Goal: Task Accomplishment & Management: Complete application form

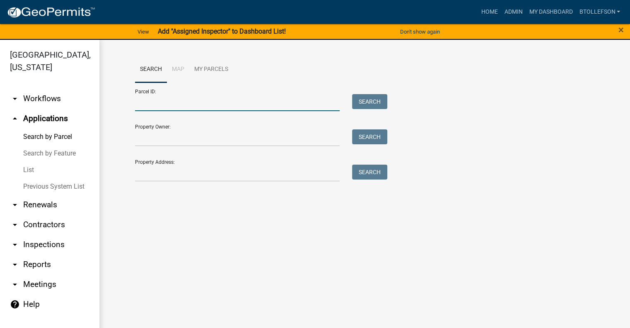
click at [188, 107] on input "Parcel ID:" at bounding box center [237, 102] width 205 height 17
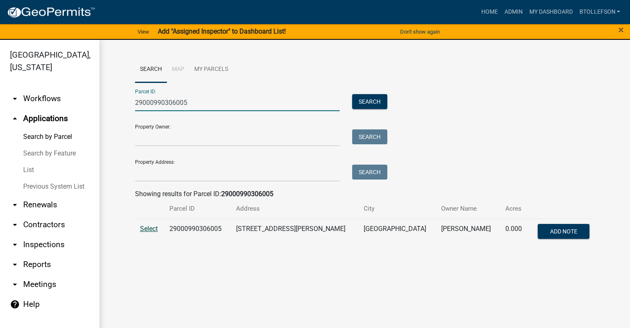
type input "29000990306005"
click at [150, 227] on span "Select" at bounding box center [149, 229] width 18 height 8
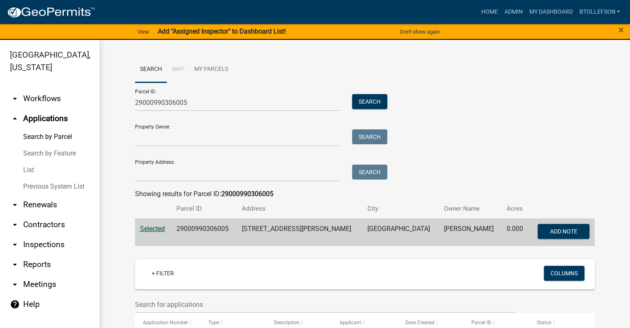
click at [592, 181] on div "Search Map My Parcels Parcel ID: 29000990306005 Search Property Owner: Search P…" at bounding box center [365, 154] width 473 height 196
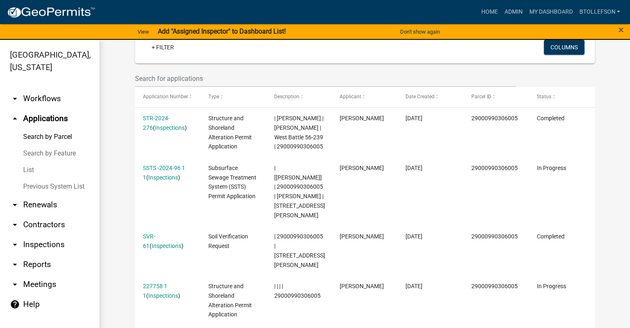
scroll to position [232, 0]
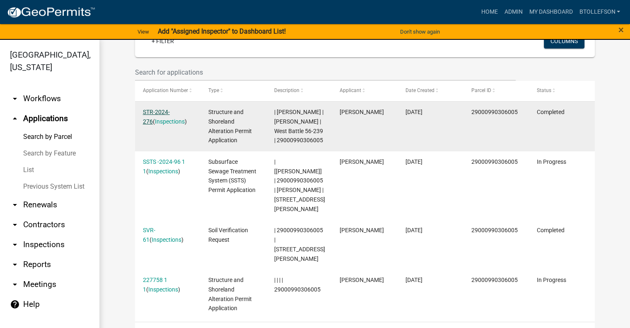
click at [154, 115] on link "STR-2024-276" at bounding box center [156, 117] width 27 height 16
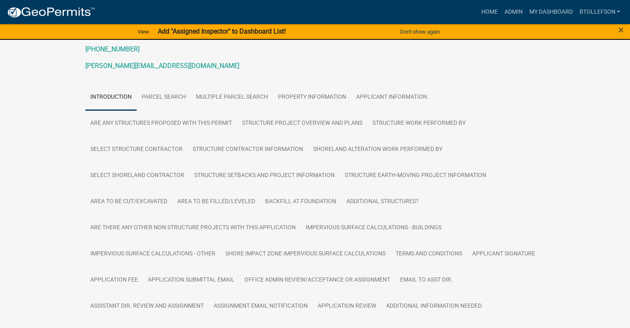
scroll to position [166, 0]
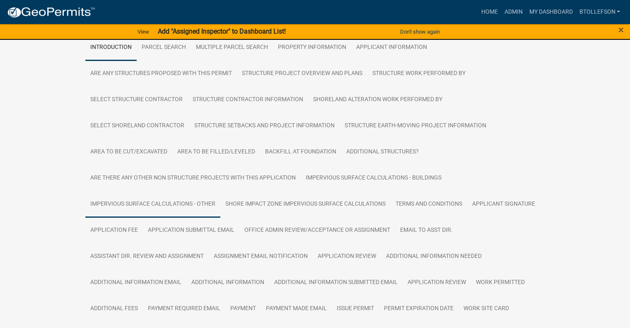
click at [156, 208] on link "Impervious Surface Calculations - Other" at bounding box center [152, 204] width 135 height 27
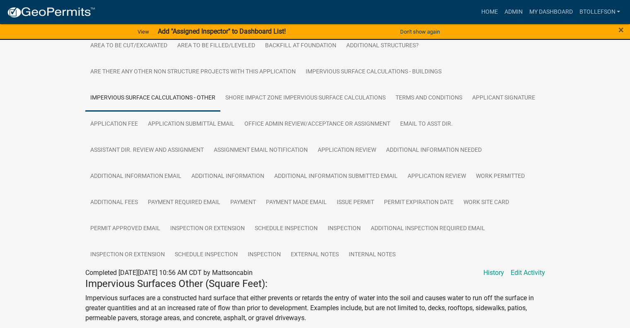
scroll to position [279, 0]
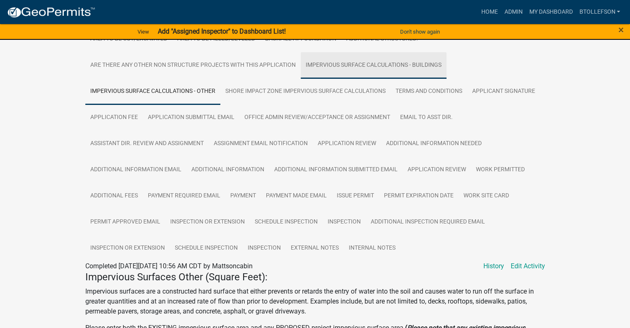
click at [395, 61] on link "Impervious Surface Calculations - Buildings" at bounding box center [374, 65] width 146 height 27
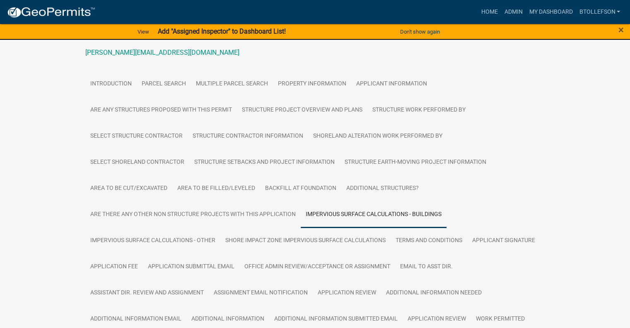
scroll to position [146, 0]
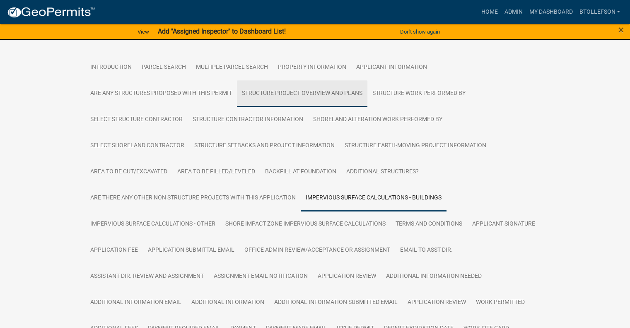
click at [334, 96] on link "Structure Project Overview and Plans" at bounding box center [302, 93] width 131 height 27
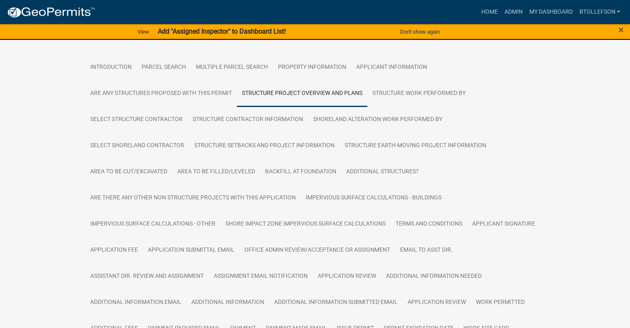
click at [573, 144] on div "Structure and Shoreland Alteration Permit Application STR-2024-276 Amount Paid …" at bounding box center [315, 275] width 630 height 762
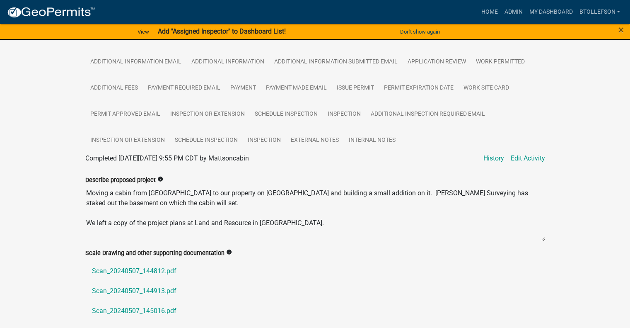
scroll to position [485, 0]
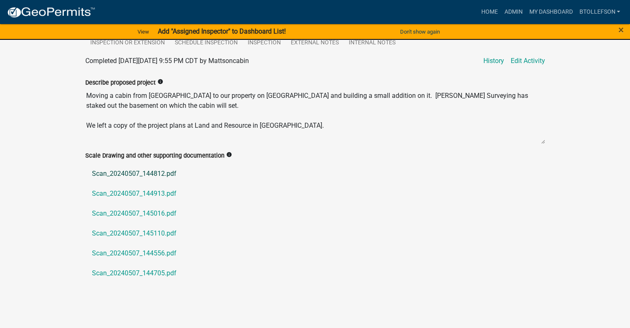
click at [131, 174] on link "Scan_20240507_144812.pdf" at bounding box center [315, 174] width 460 height 20
click at [150, 191] on link "Scan_20240507_144913.pdf" at bounding box center [315, 194] width 460 height 20
click at [145, 218] on link "Scan_20240507_145016.pdf" at bounding box center [315, 214] width 460 height 20
click at [141, 229] on link "Scan_20240507_145110.pdf" at bounding box center [315, 233] width 460 height 20
click at [134, 250] on link "Scan_20240507_144556.pdf" at bounding box center [315, 253] width 460 height 20
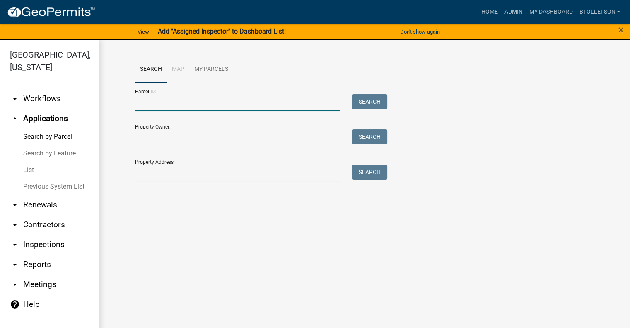
click at [247, 102] on input "Parcel ID:" at bounding box center [237, 102] width 205 height 17
paste input "12000990483000"
type input "12000990483000"
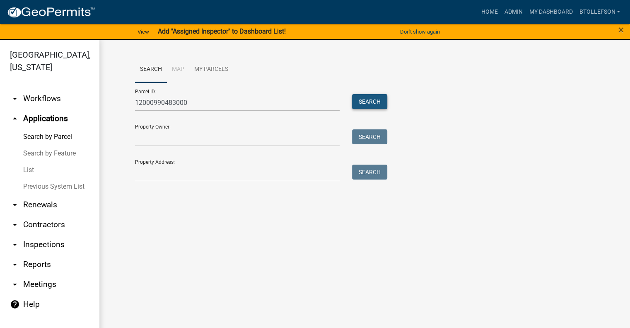
click at [379, 101] on button "Search" at bounding box center [369, 101] width 35 height 15
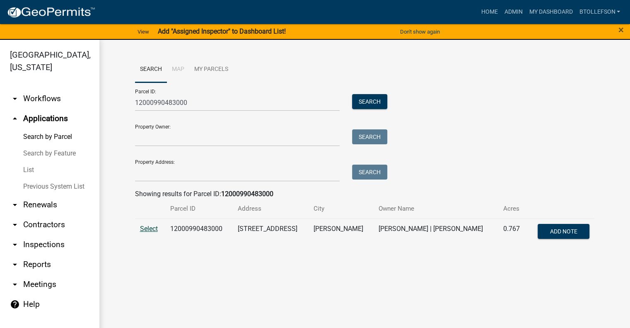
click at [151, 228] on span "Select" at bounding box center [149, 229] width 18 height 8
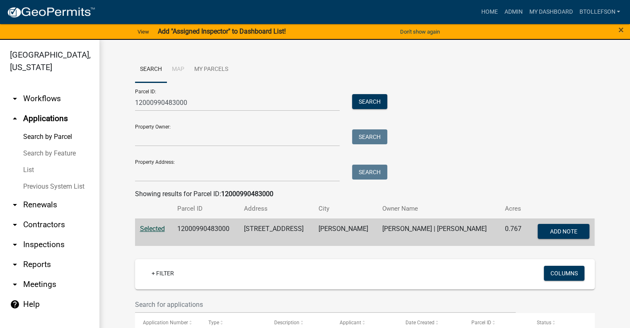
click at [611, 179] on div "Search Map My Parcels Parcel ID: 12000990483000 Search Property Owner: Search P…" at bounding box center [364, 317] width 531 height 555
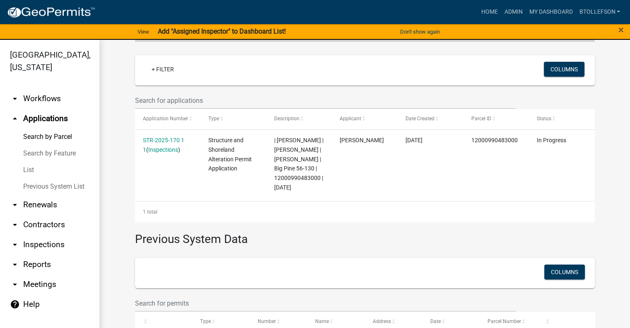
scroll to position [216, 0]
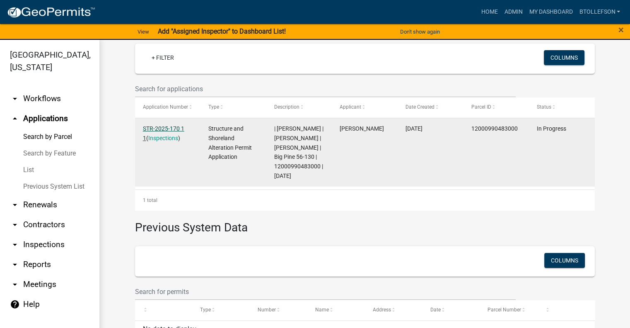
click at [148, 127] on link "STR-2025-170 1 1" at bounding box center [163, 133] width 41 height 16
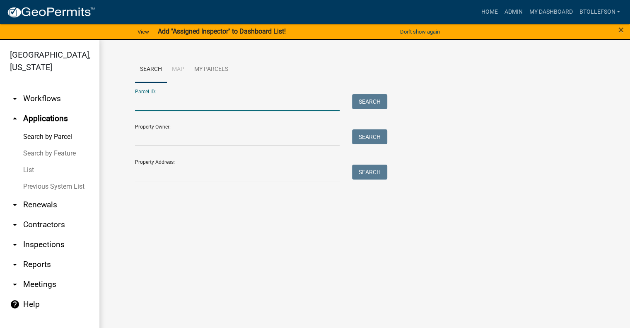
click at [191, 102] on input "Parcel ID:" at bounding box center [237, 102] width 205 height 17
paste input "12000990483000"
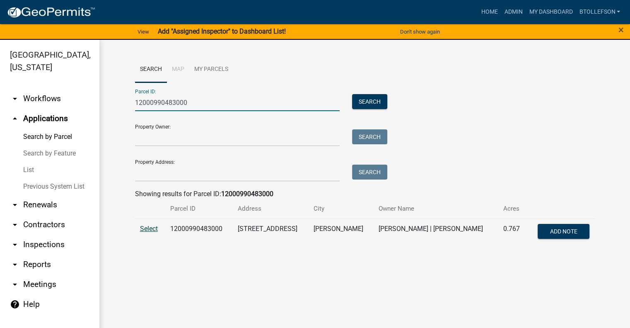
type input "12000990483000"
click at [150, 228] on span "Select" at bounding box center [149, 229] width 18 height 8
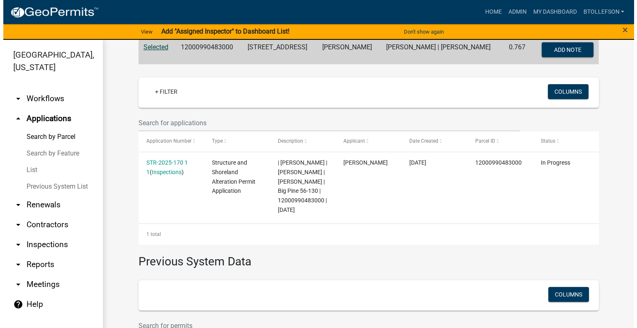
scroll to position [186, 0]
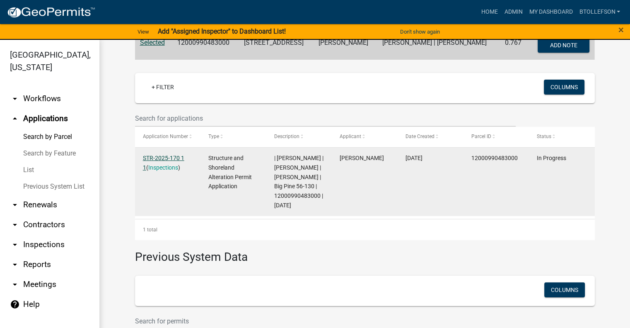
click at [148, 158] on link "STR-2025-170 1 1" at bounding box center [163, 163] width 41 height 16
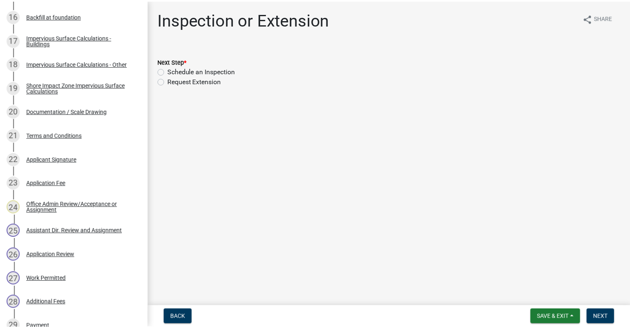
scroll to position [558, 0]
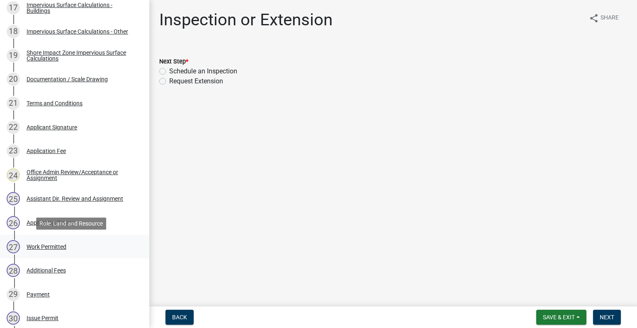
click at [72, 243] on div "27 Work Permitted" at bounding box center [71, 246] width 129 height 13
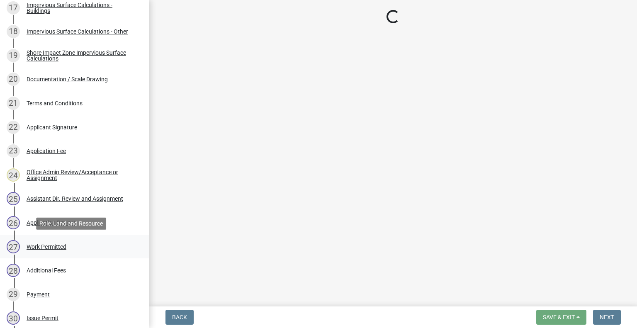
select select "4ffc802c-a91c-4807-8d38-a10afb9862f8"
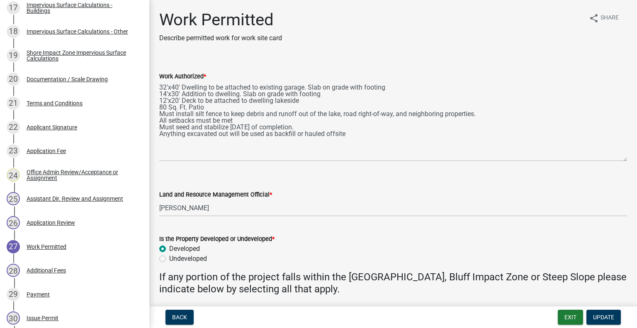
drag, startPoint x: 618, startPoint y: 117, endPoint x: 625, endPoint y: 165, distance: 48.5
click at [625, 161] on div "Work Authorized * 32'x40' Dwelling to be attached to existing garage. Slab on g…" at bounding box center [393, 111] width 480 height 102
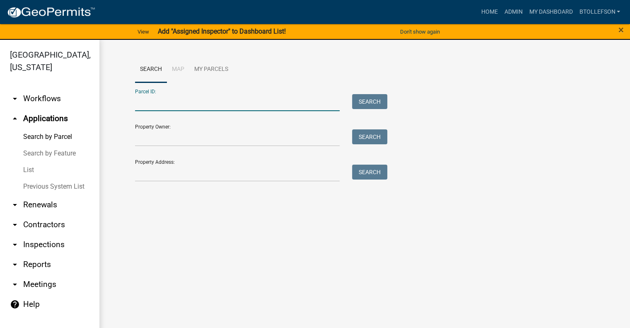
click at [269, 102] on input "Parcel ID:" at bounding box center [237, 102] width 205 height 17
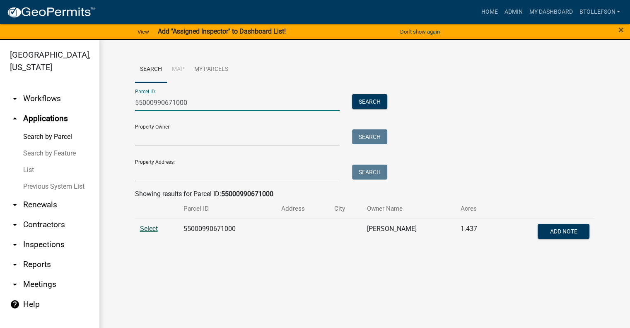
type input "55000990671000"
click at [148, 232] on span "Select" at bounding box center [149, 229] width 18 height 8
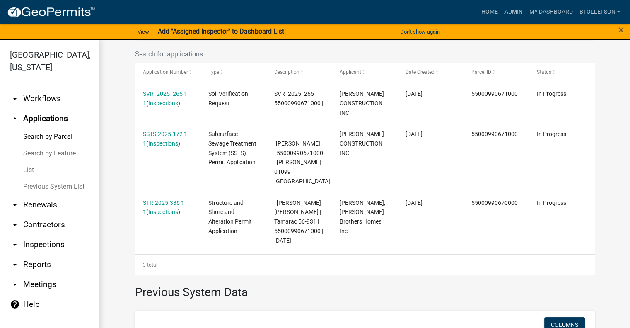
scroll to position [252, 0]
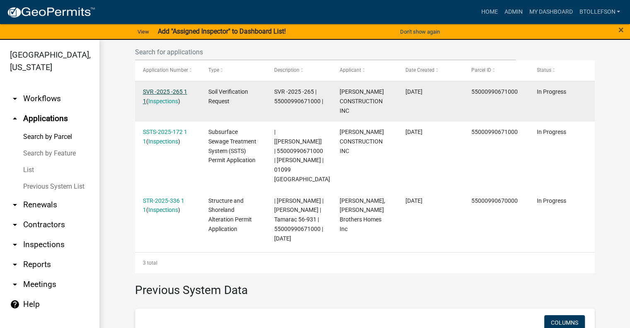
click at [149, 90] on link "SVR -2025 -265 1 1" at bounding box center [165, 96] width 44 height 16
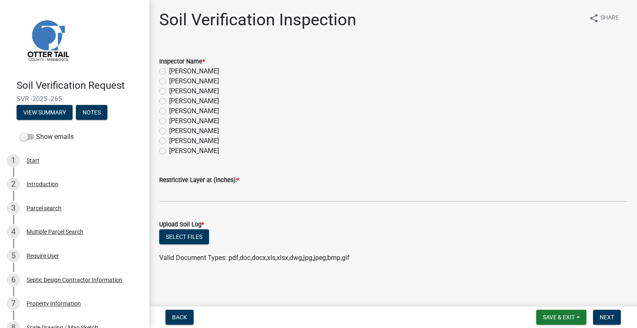
click at [169, 92] on label "[PERSON_NAME]" at bounding box center [194, 91] width 50 height 10
click at [169, 92] on input "[PERSON_NAME]" at bounding box center [171, 88] width 5 height 5
radio input "true"
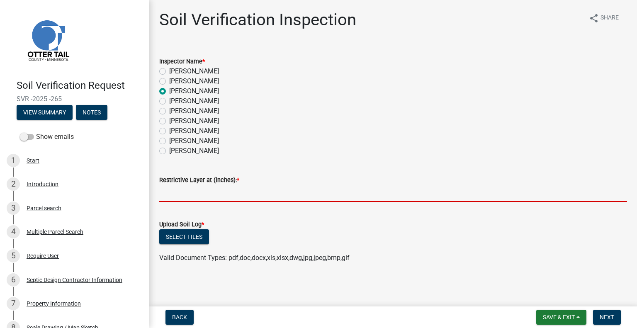
click at [185, 194] on input "text" at bounding box center [393, 193] width 468 height 17
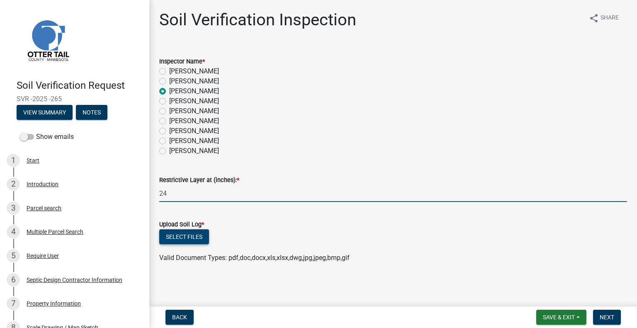
type input "24"
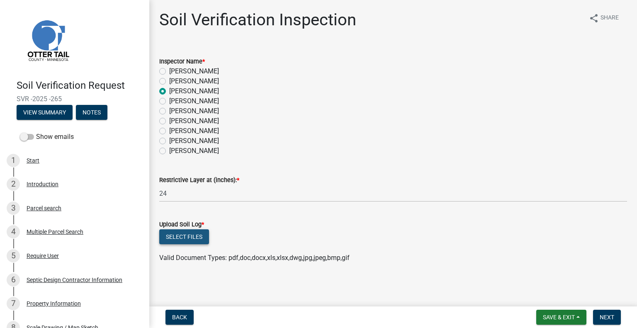
click at [195, 237] on button "Select files" at bounding box center [184, 236] width 50 height 15
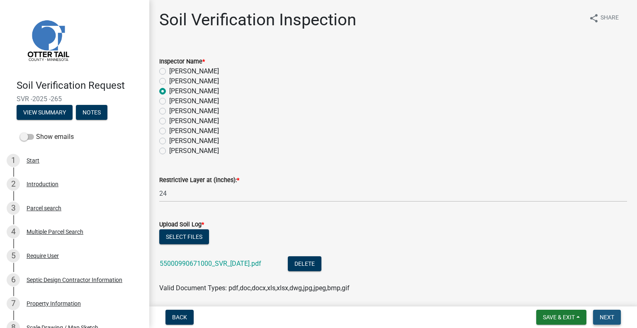
click at [607, 319] on span "Next" at bounding box center [606, 317] width 15 height 7
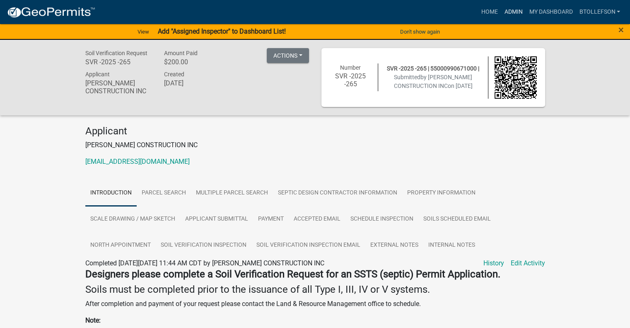
click at [510, 8] on link "Admin" at bounding box center [513, 12] width 25 height 16
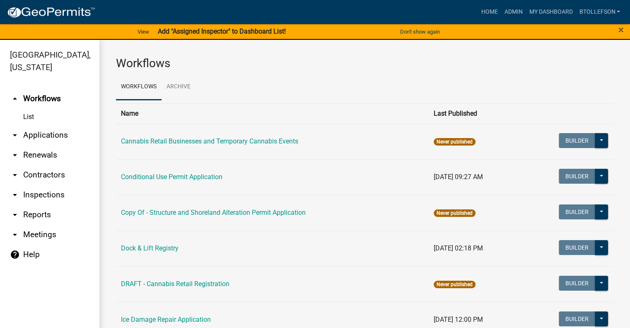
click at [42, 141] on link "arrow_drop_down Applications" at bounding box center [49, 135] width 99 height 20
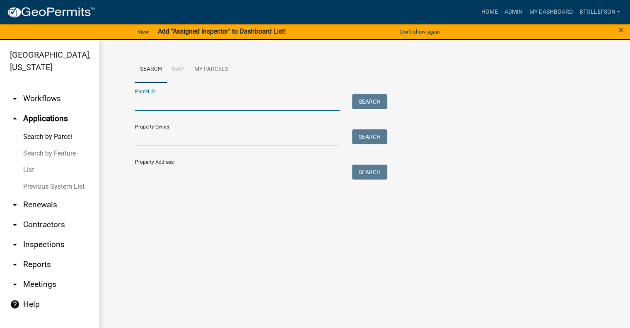
click at [177, 111] on input "Parcel ID:" at bounding box center [237, 102] width 205 height 17
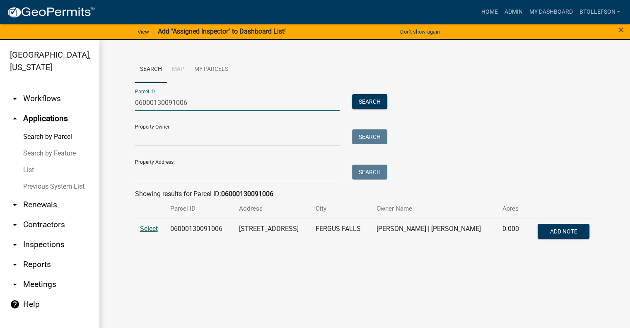
type input "06000130091006"
click at [148, 232] on span "Select" at bounding box center [149, 229] width 18 height 8
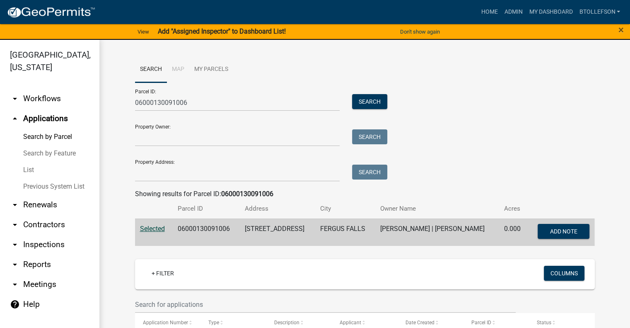
click at [116, 259] on wm-workflow-application-search-view "Search Map My Parcels Parcel ID: 06000130091006 Search Property Owner: Search P…" at bounding box center [365, 281] width 498 height 450
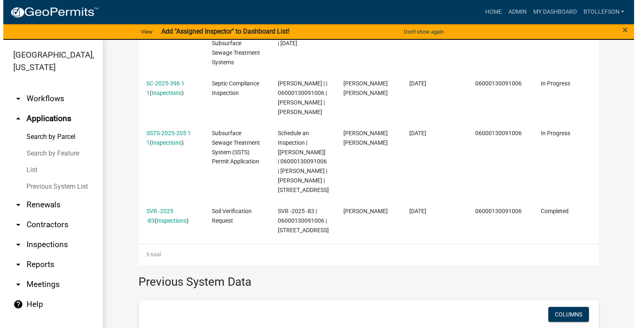
scroll to position [398, 0]
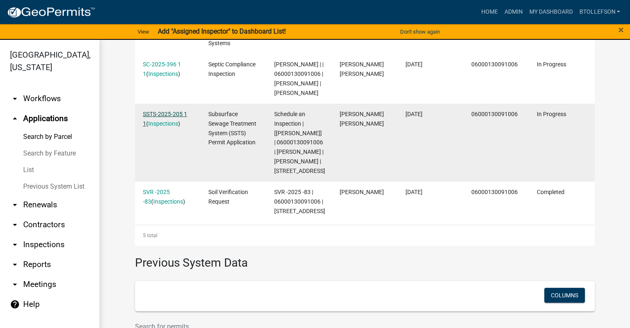
click at [158, 127] on link "SSTS-2025-205 1 1" at bounding box center [165, 119] width 44 height 16
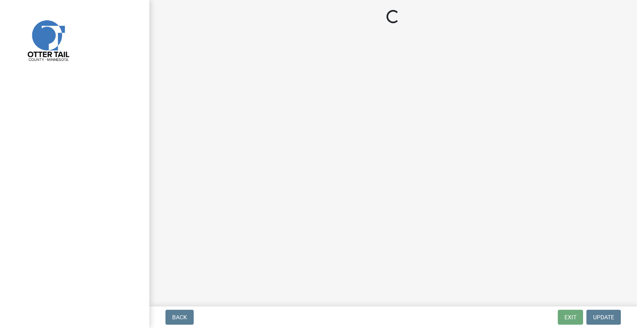
select select "710d5f49-2663-4e73-9718-d0c4e189f5ed"
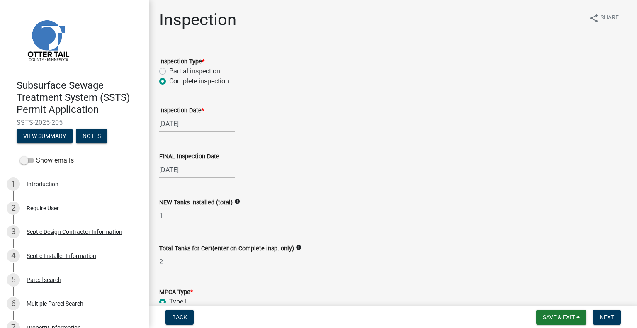
click at [444, 147] on div "FINAL Inspection Date [DATE]" at bounding box center [393, 159] width 468 height 39
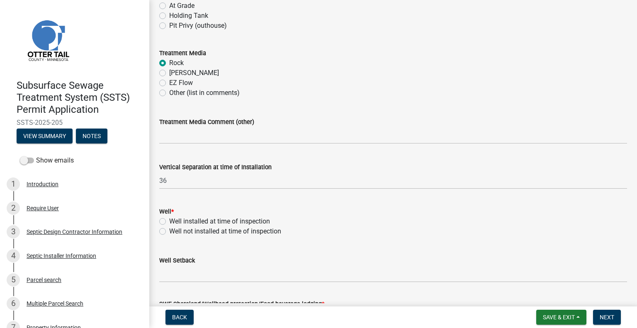
scroll to position [497, 0]
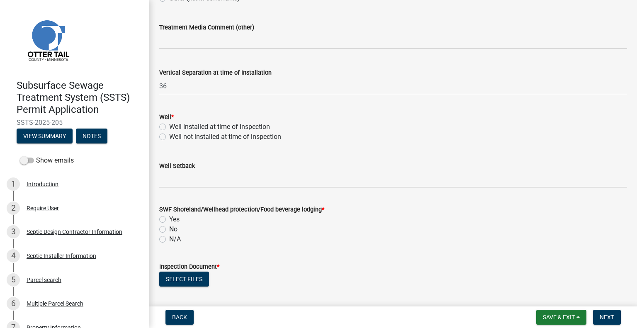
click at [166, 124] on div "Well installed at time of inspection" at bounding box center [393, 127] width 468 height 10
click at [169, 129] on label "Well installed at time of inspection" at bounding box center [219, 127] width 101 height 10
click at [169, 127] on input "Well installed at time of inspection" at bounding box center [171, 124] width 5 height 5
radio input "true"
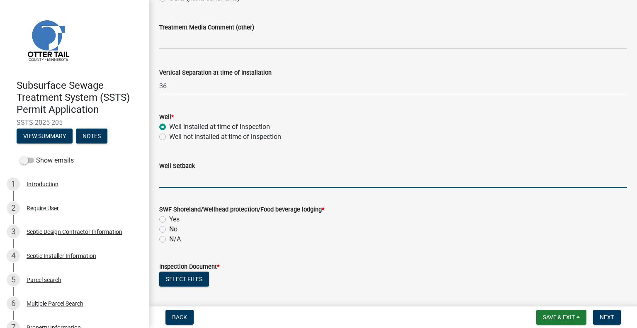
click at [176, 184] on input "Well Setback" at bounding box center [393, 179] width 468 height 17
type input "100+"
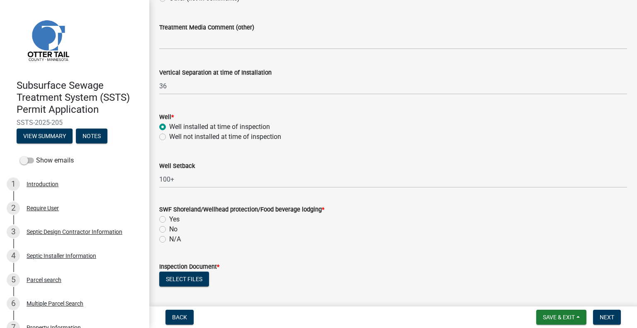
click at [169, 229] on label "No" at bounding box center [173, 229] width 8 height 10
click at [169, 229] on input "No" at bounding box center [171, 226] width 5 height 5
radio input "true"
click at [353, 239] on div "N/A" at bounding box center [393, 239] width 468 height 10
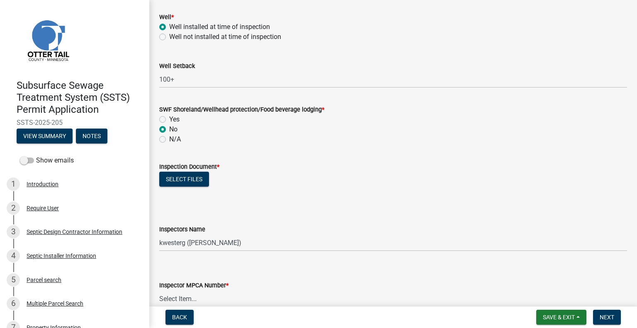
scroll to position [613, 0]
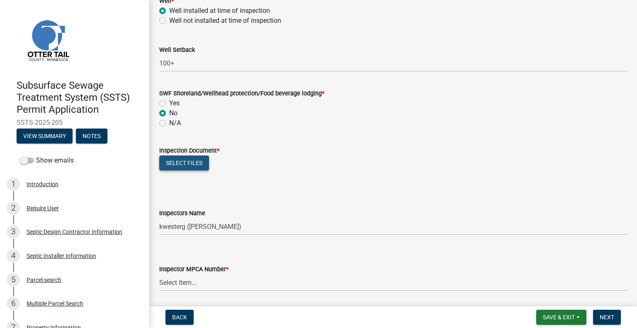
click at [194, 165] on button "Select files" at bounding box center [184, 162] width 50 height 15
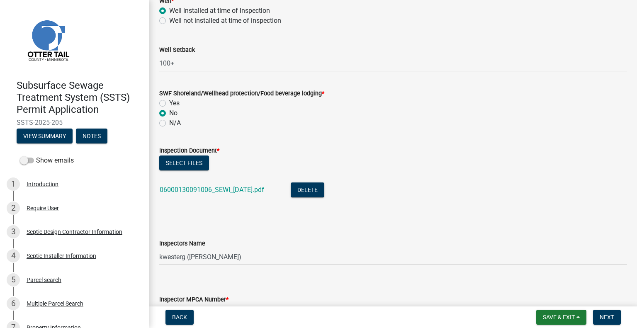
click at [442, 166] on div "Select files" at bounding box center [393, 163] width 468 height 17
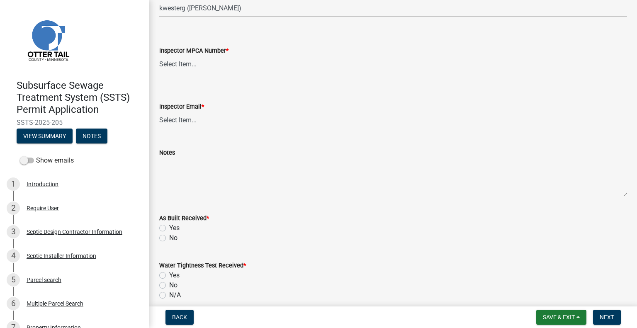
scroll to position [862, 0]
click at [261, 7] on select "Select Item... btollefson ([PERSON_NAME]) [PERSON_NAME] ([PERSON_NAME]) eplaste…" at bounding box center [393, 8] width 468 height 17
select select "facec742-7e79-4c33-8241-13e023664843"
click at [159, 0] on select "Select Item... btollefson ([PERSON_NAME]) [PERSON_NAME] ([PERSON_NAME]) eplaste…" at bounding box center [393, 8] width 468 height 17
click at [210, 72] on select "Select Item... [PERSON_NAME] (10415) [PERSON_NAME] (924) [PERSON_NAME] (1957) […" at bounding box center [393, 64] width 468 height 17
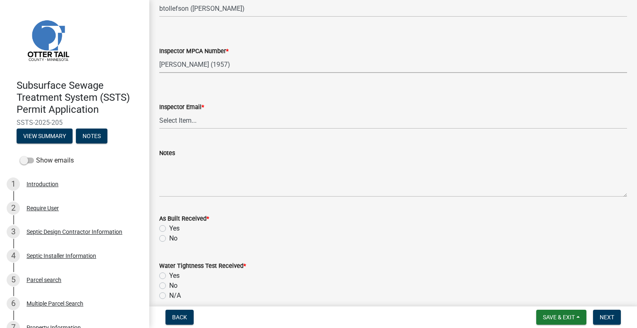
click at [159, 56] on select "Select Item... [PERSON_NAME] (10415) [PERSON_NAME] (924) [PERSON_NAME] (1957) […" at bounding box center [393, 64] width 468 height 17
select select "3a384654-27c5-4d59-8b75-a887e8a1870e"
click at [195, 123] on select "Select Item... [PERSON_NAME] ([EMAIL_ADDRESS][DOMAIN_NAME]) [PERSON_NAME] ([EMA…" at bounding box center [393, 120] width 468 height 17
click at [159, 112] on select "Select Item... [PERSON_NAME] ([EMAIL_ADDRESS][DOMAIN_NAME]) [PERSON_NAME] ([EMA…" at bounding box center [393, 120] width 468 height 17
select select "541addf4-52df-4608-91ce-bf29f574816c"
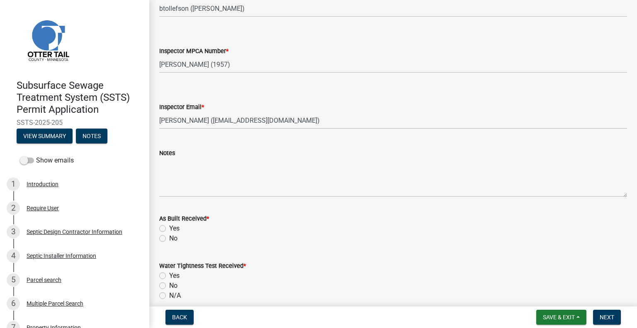
click at [169, 236] on label "No" at bounding box center [173, 238] width 8 height 10
click at [169, 236] on input "No" at bounding box center [171, 235] width 5 height 5
radio input "true"
click at [257, 241] on div "No" at bounding box center [393, 238] width 468 height 10
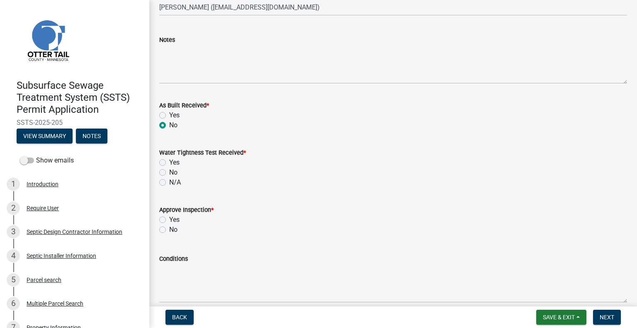
scroll to position [1044, 0]
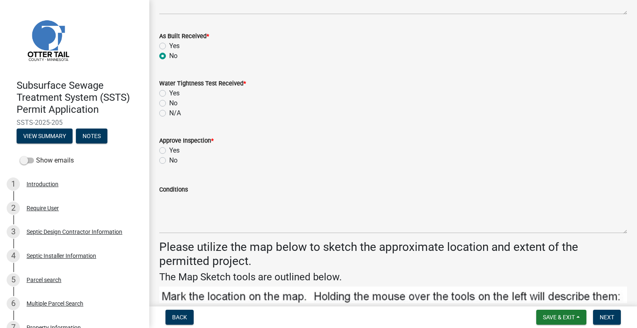
click at [169, 112] on label "N/A" at bounding box center [175, 113] width 12 height 10
click at [169, 112] on input "N/A" at bounding box center [171, 110] width 5 height 5
radio input "true"
click at [169, 152] on label "Yes" at bounding box center [174, 150] width 10 height 10
click at [169, 151] on input "Yes" at bounding box center [171, 147] width 5 height 5
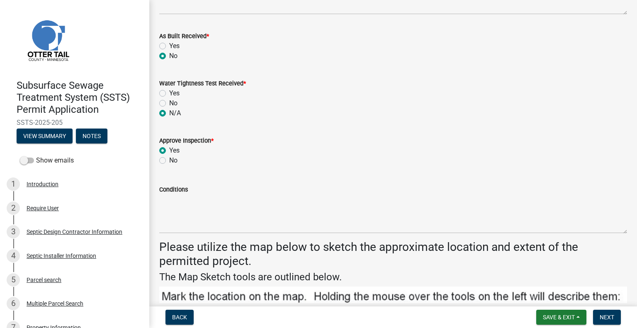
radio input "true"
click at [612, 316] on span "Next" at bounding box center [606, 317] width 15 height 7
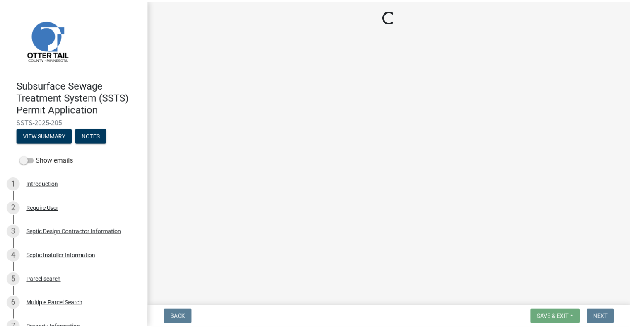
scroll to position [0, 0]
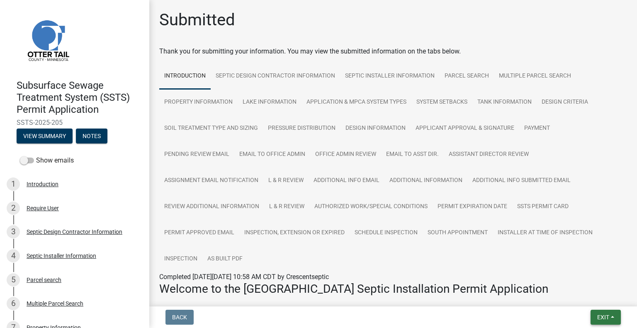
click at [597, 319] on span "Exit" at bounding box center [603, 317] width 12 height 7
click at [586, 302] on button "Save & Exit" at bounding box center [588, 296] width 66 height 20
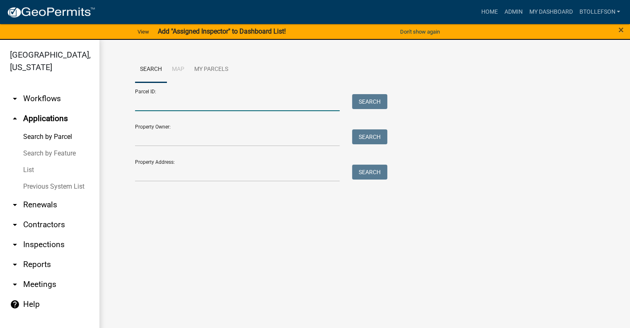
click at [206, 104] on input "Parcel ID:" at bounding box center [237, 102] width 205 height 17
click at [155, 177] on input "Property Address:" at bounding box center [237, 173] width 205 height 17
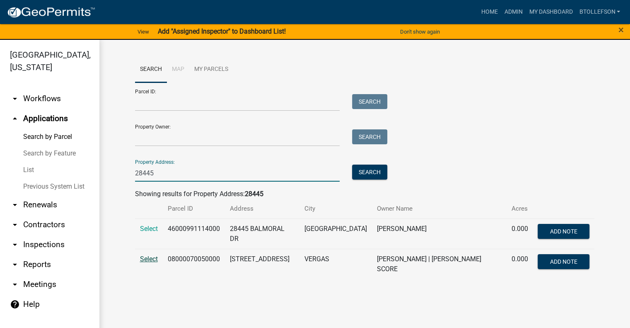
type input "28445"
click at [149, 259] on span "Select" at bounding box center [149, 259] width 18 height 8
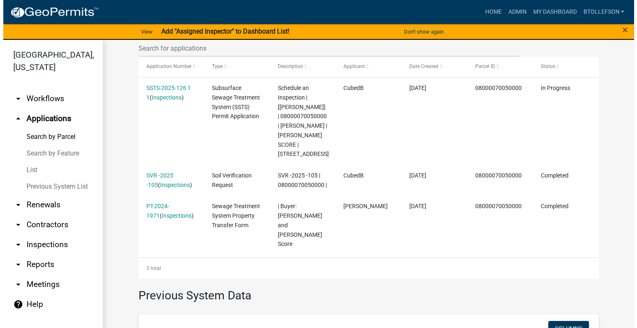
scroll to position [280, 0]
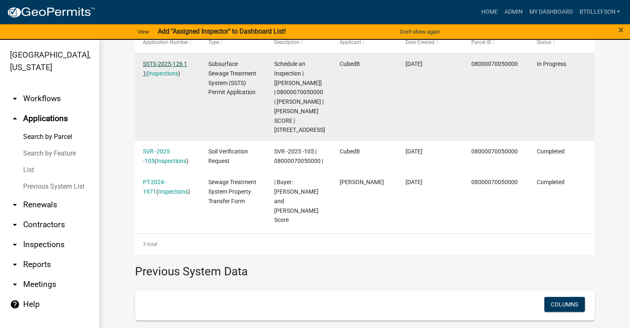
click at [154, 66] on link "SSTS-2025-126 1 1" at bounding box center [165, 69] width 44 height 16
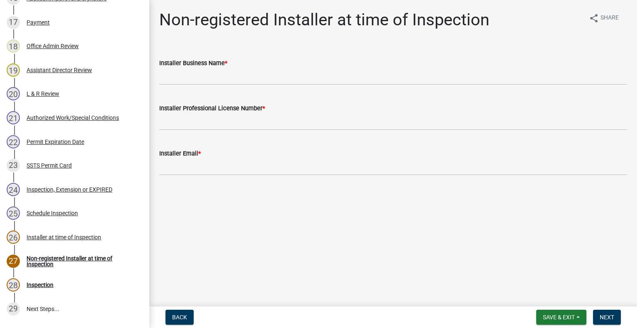
scroll to position [564, 0]
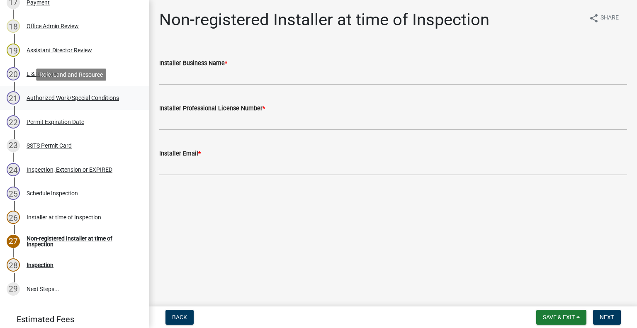
click at [110, 101] on div "21 Authorized Work/Special Conditions" at bounding box center [71, 97] width 129 height 13
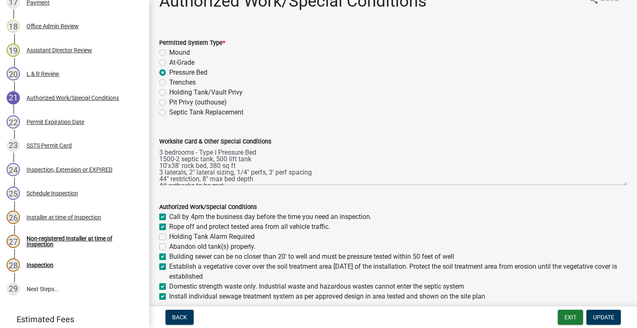
scroll to position [25, 0]
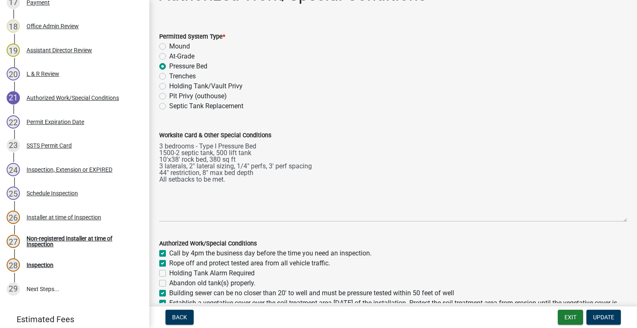
drag, startPoint x: 619, startPoint y: 177, endPoint x: 628, endPoint y: 221, distance: 44.6
click at [628, 221] on div "Authorized Work/Special Conditions share Share Permitted System Type * Mound At…" at bounding box center [392, 221] width 487 height 473
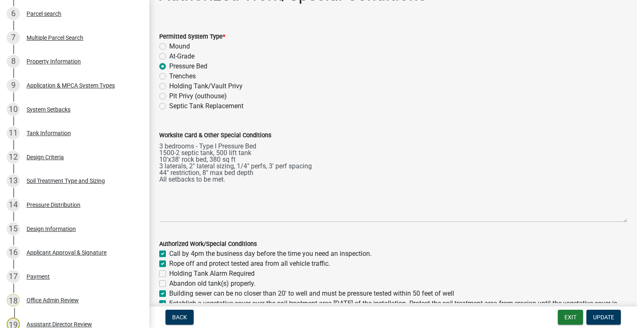
scroll to position [284, 0]
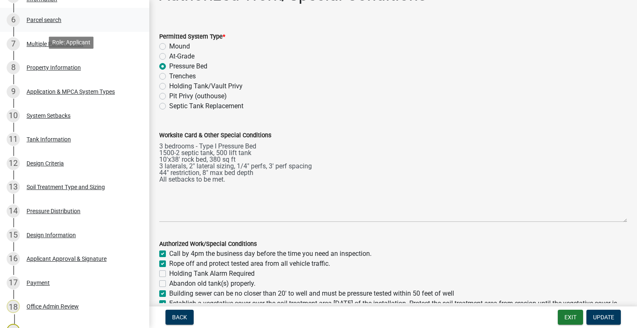
click at [67, 29] on link "6 Parcel search" at bounding box center [74, 20] width 149 height 24
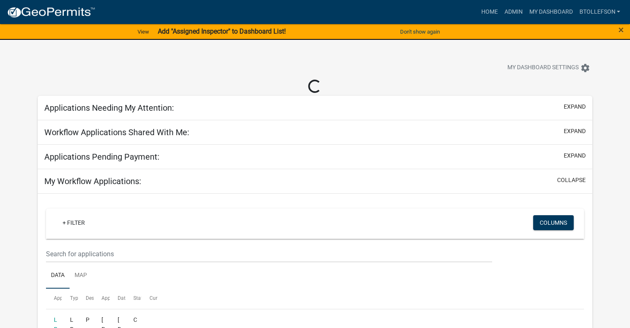
select select "3: 100"
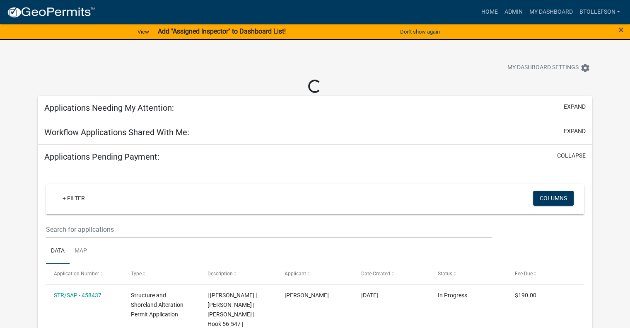
select select "3: 100"
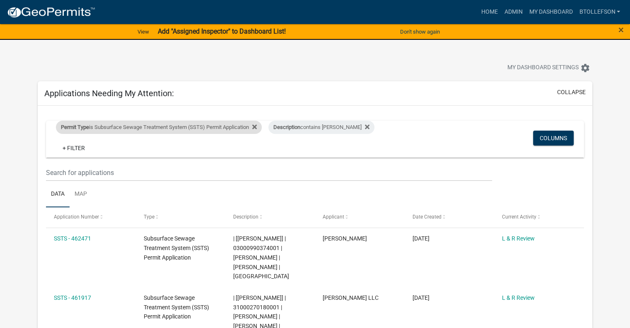
click at [219, 132] on div "Permit Type is Subsurface Sewage Treatment System (SSTS) Permit Application" at bounding box center [159, 127] width 206 height 13
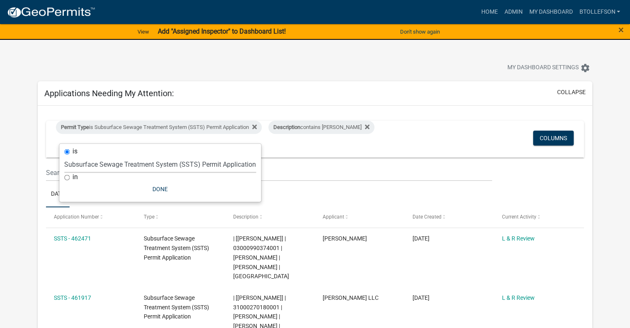
click at [175, 165] on select "Select an option Building Contractor / Excavators (Registration) Building Contr…" at bounding box center [160, 164] width 192 height 17
select select "79d4bf26-a84c-4898-8d16-9ebea2345fb4"
click at [64, 156] on select "Select an option Building Contractor / Excavators (Registration) Building Contr…" at bounding box center [160, 164] width 192 height 17
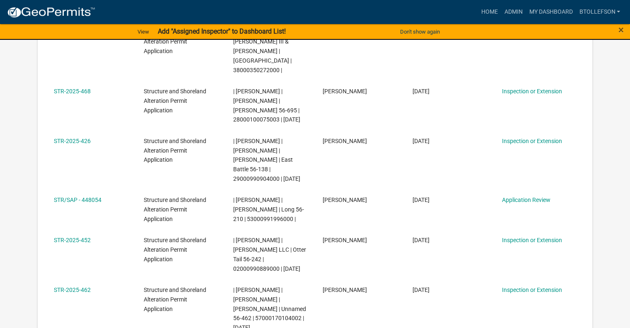
scroll to position [531, 0]
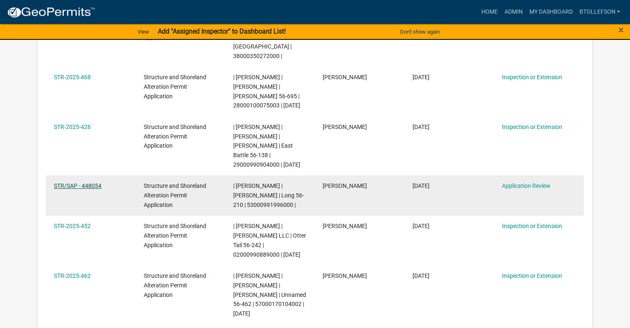
click at [82, 189] on link "STR/SAP - 448054" at bounding box center [78, 185] width 48 height 7
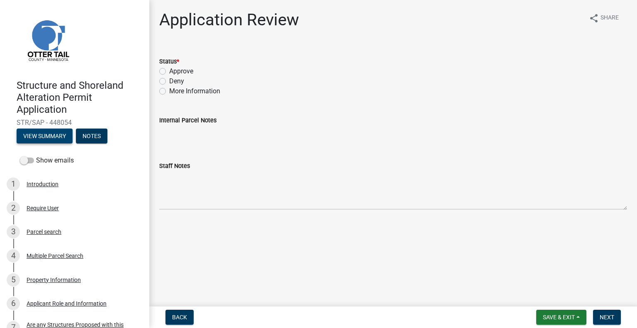
click at [56, 136] on button "View Summary" at bounding box center [45, 135] width 56 height 15
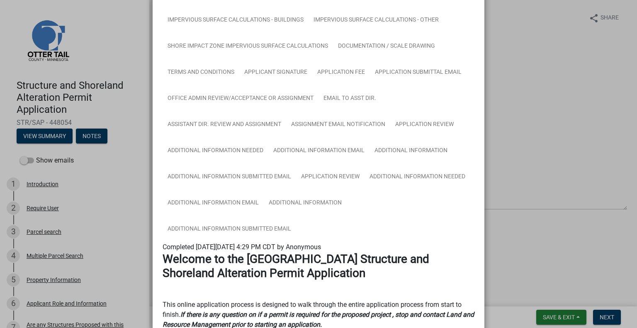
scroll to position [259, 0]
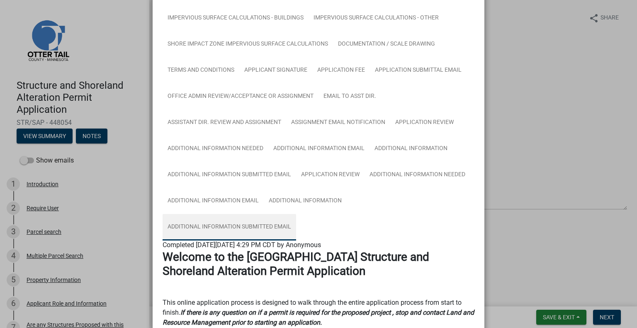
click at [227, 219] on link "Additional Information Submitted Email" at bounding box center [228, 227] width 133 height 27
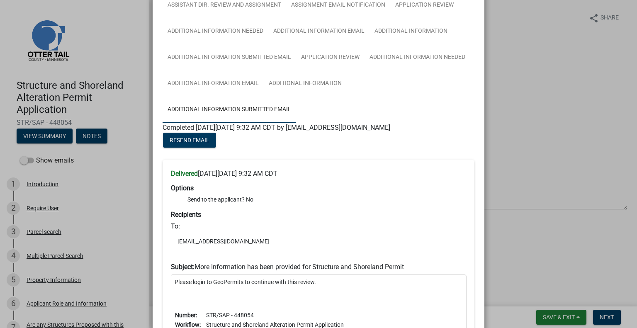
scroll to position [349, 0]
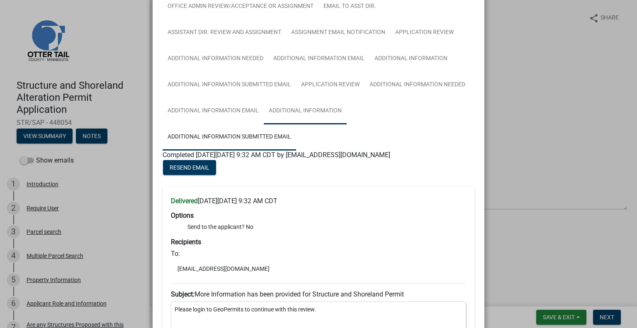
click at [303, 116] on link "Additional Information" at bounding box center [305, 111] width 83 height 27
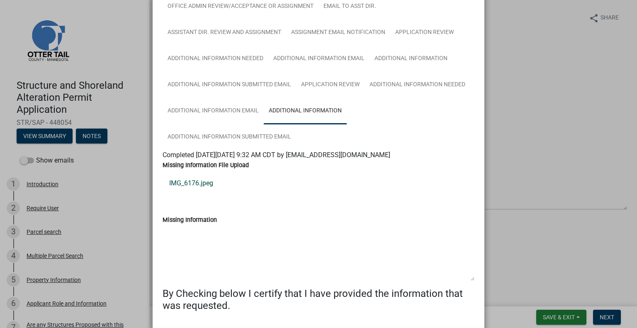
click at [191, 180] on link "IMG_6176.jpeg" at bounding box center [318, 183] width 312 height 20
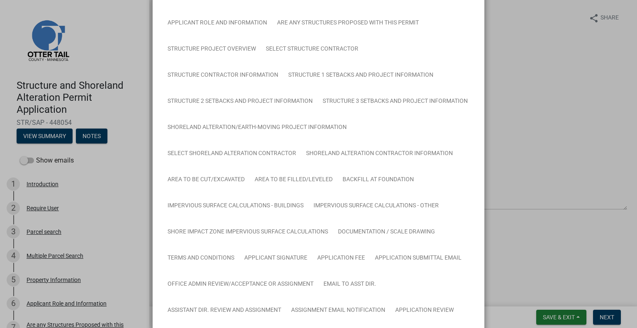
scroll to position [68, 0]
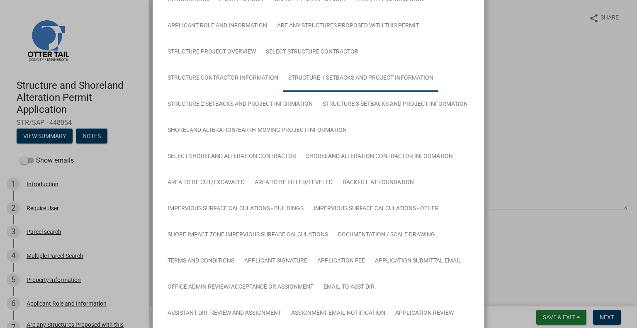
click at [353, 79] on link "Structure 1 Setbacks and project information" at bounding box center [360, 78] width 155 height 27
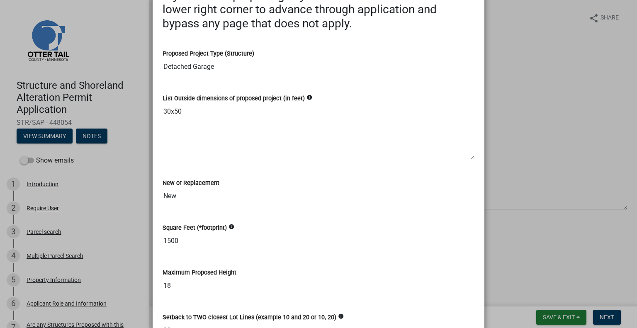
scroll to position [613, 0]
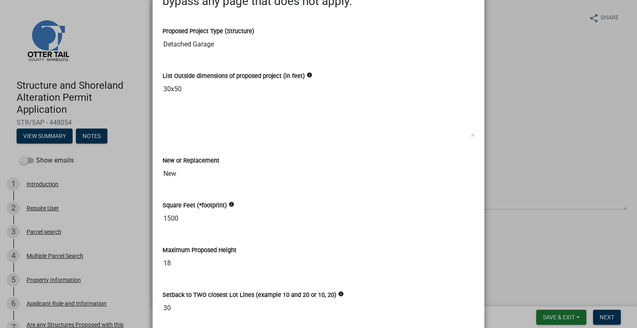
click at [574, 185] on ngb-modal-window "Summary × Printer Friendly Introduction Parcel search Multiple Parcel Search Pr…" at bounding box center [318, 164] width 637 height 328
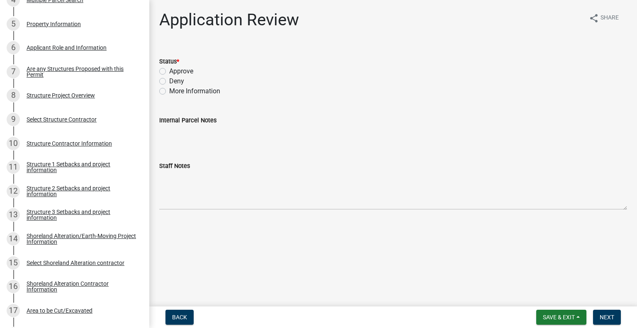
scroll to position [257, 0]
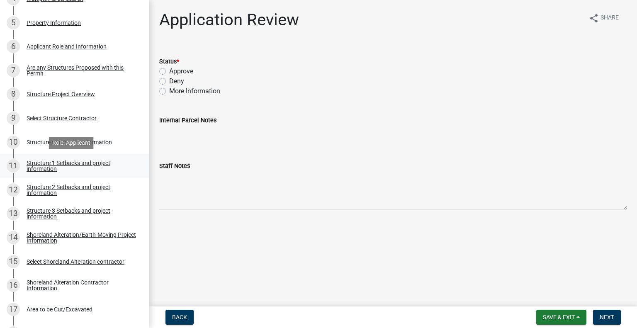
click at [63, 164] on div "Structure 1 Setbacks and project information" at bounding box center [81, 166] width 109 height 12
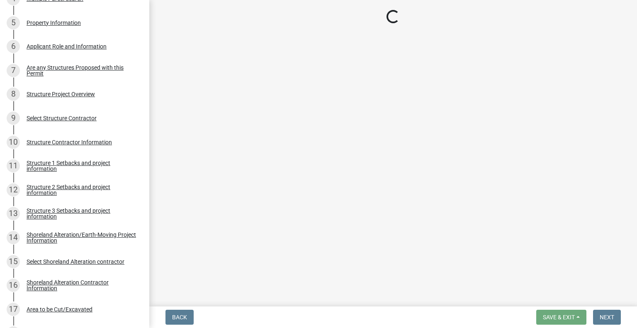
select select "c185e313-3403-4239-bd61-bb563c58a77a"
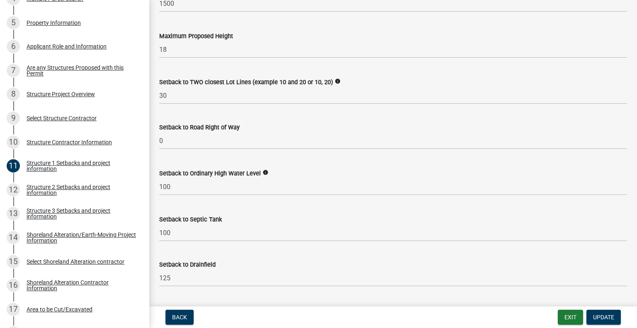
scroll to position [472, 0]
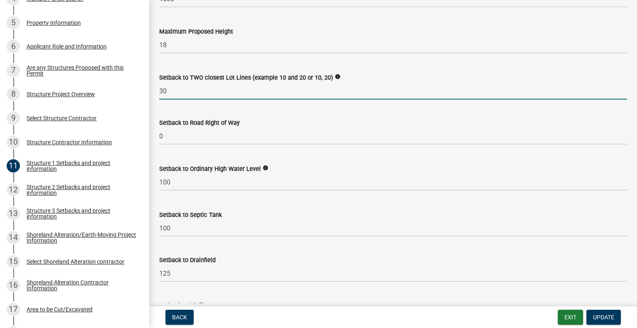
drag, startPoint x: 176, startPoint y: 92, endPoint x: 147, endPoint y: 89, distance: 29.2
click at [147, 89] on div "Structure and Shoreland Alteration Permit Application STR/SAP - 448054 View Sum…" at bounding box center [318, 164] width 637 height 328
type input "46"
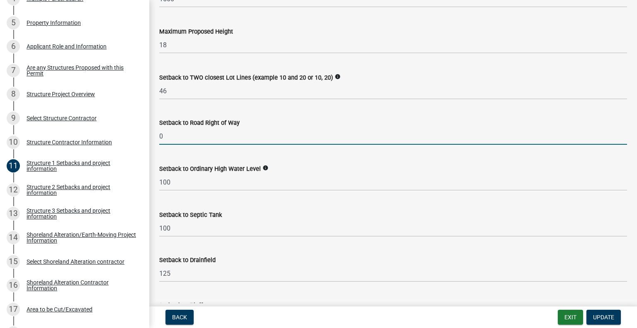
drag, startPoint x: 169, startPoint y: 133, endPoint x: 145, endPoint y: 133, distance: 24.0
click at [145, 133] on div "Structure and Shoreland Alteration Permit Application STR/SAP - 448054 View Sum…" at bounding box center [318, 164] width 637 height 328
type input "120"
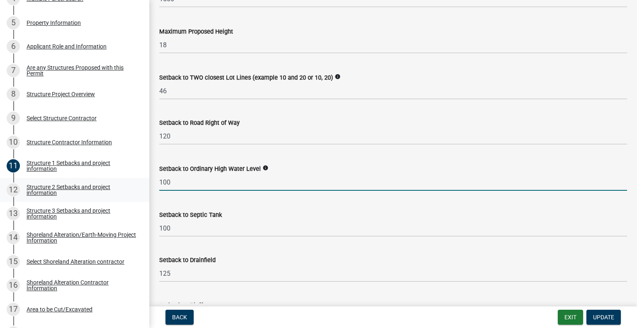
drag, startPoint x: 178, startPoint y: 182, endPoint x: 141, endPoint y: 180, distance: 37.3
click at [141, 180] on div "Structure and Shoreland Alteration Permit Application STR/SAP - 448054 View Sum…" at bounding box center [318, 164] width 637 height 328
type input "170"
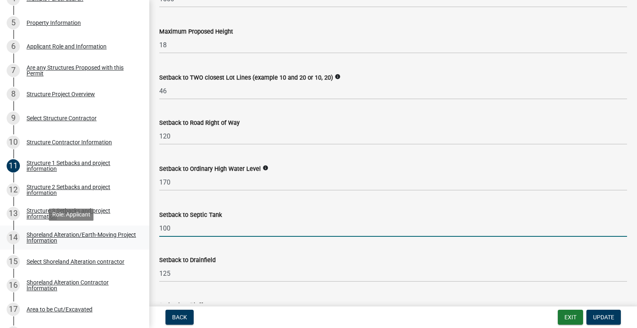
drag, startPoint x: 174, startPoint y: 227, endPoint x: 81, endPoint y: 238, distance: 93.9
click at [81, 238] on div "Structure and Shoreland Alteration Permit Application STR/SAP - 448054 View Sum…" at bounding box center [318, 164] width 637 height 328
type input "10+"
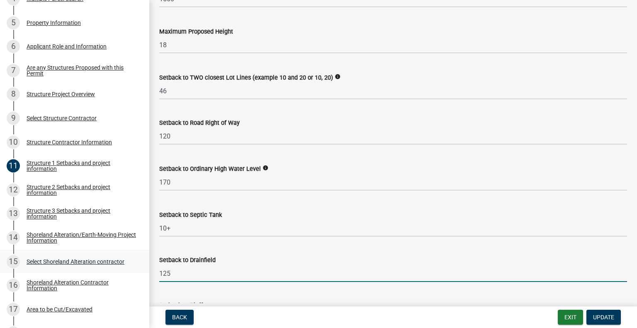
drag, startPoint x: 177, startPoint y: 274, endPoint x: 108, endPoint y: 272, distance: 69.2
click at [108, 272] on div "Structure and Shoreland Alteration Permit Application STR/SAP - 448054 View Sum…" at bounding box center [318, 164] width 637 height 328
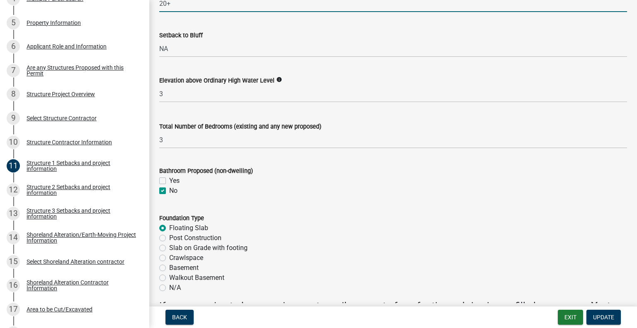
scroll to position [738, 0]
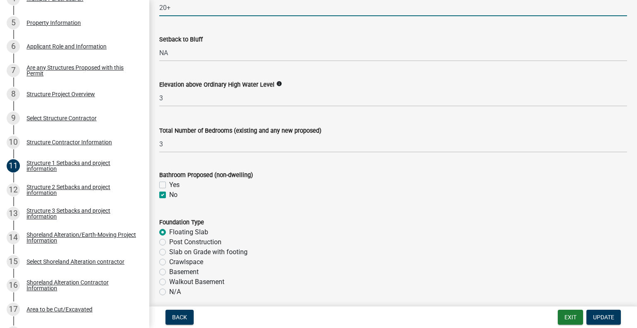
type input "20+"
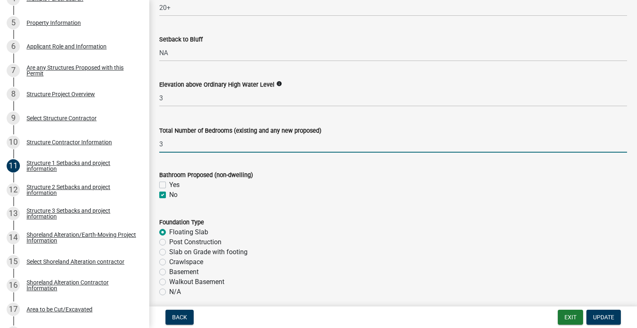
click at [166, 141] on input "3" at bounding box center [393, 144] width 468 height 17
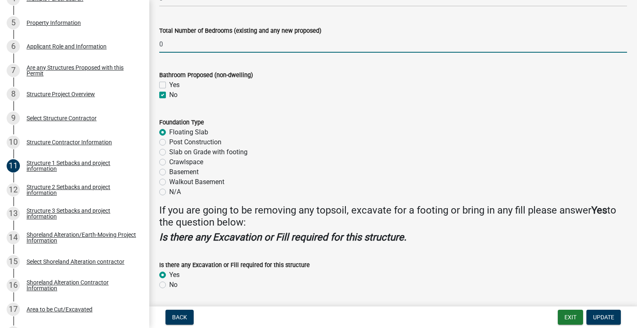
scroll to position [839, 0]
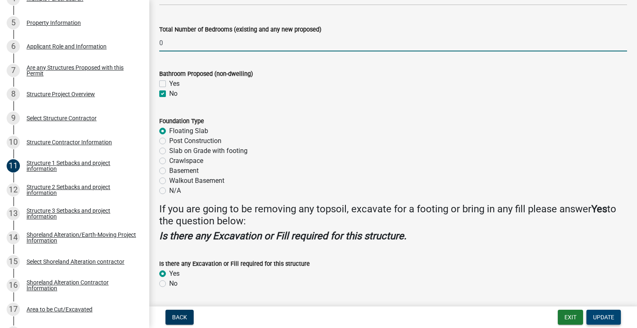
type input "0"
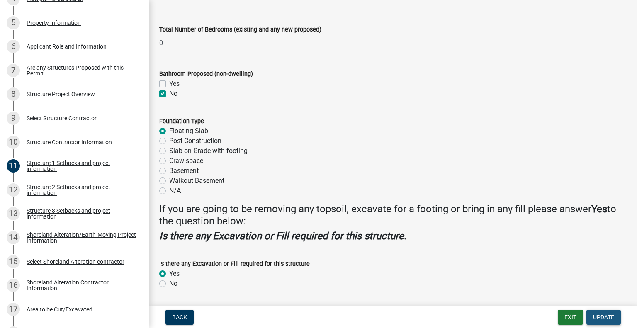
click at [601, 316] on span "Update" at bounding box center [603, 317] width 21 height 7
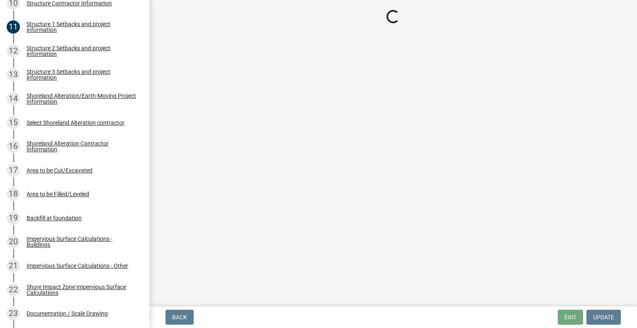
scroll to position [361, 0]
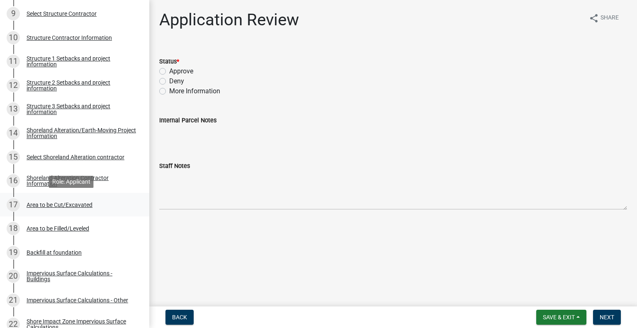
click at [80, 204] on div "Area to be Cut/Excavated" at bounding box center [60, 205] width 66 height 6
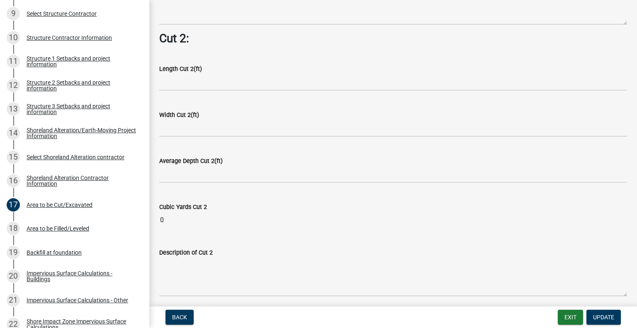
scroll to position [675, 0]
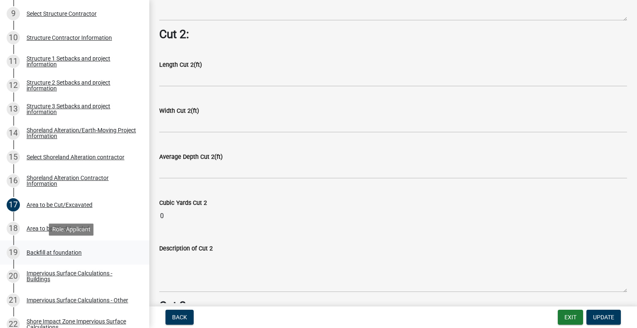
click at [50, 242] on link "19 Backfill at foundation" at bounding box center [74, 252] width 149 height 24
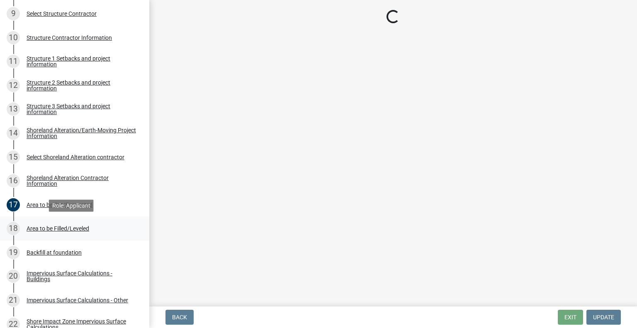
click at [45, 230] on div "Area to be Filled/Leveled" at bounding box center [58, 228] width 63 height 6
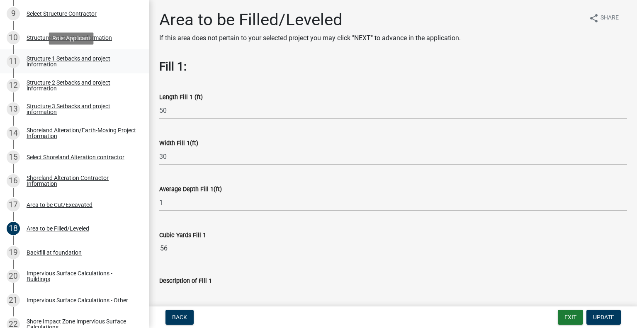
click at [75, 63] on div "Structure 1 Setbacks and project information" at bounding box center [81, 62] width 109 height 12
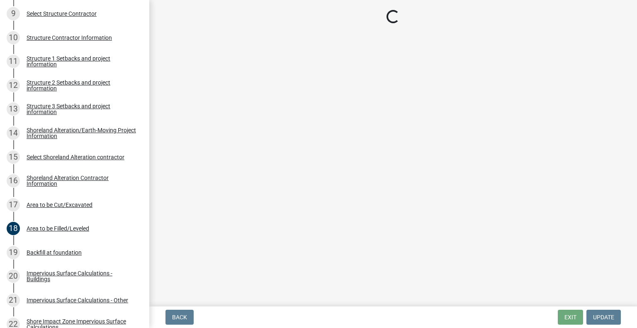
select select "c185e313-3403-4239-bd61-bb563c58a77a"
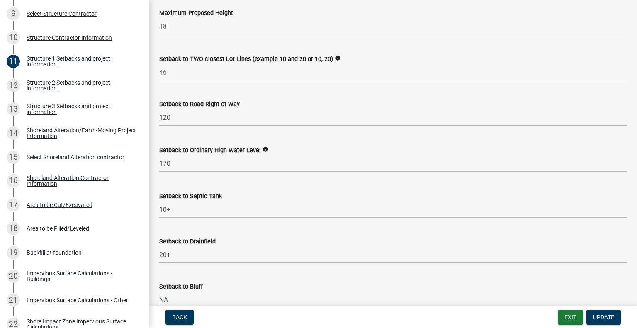
scroll to position [492, 0]
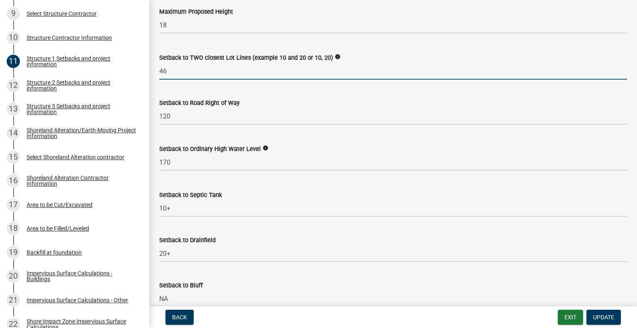
click at [175, 68] on input "46" at bounding box center [393, 71] width 468 height 17
type input "46, 110"
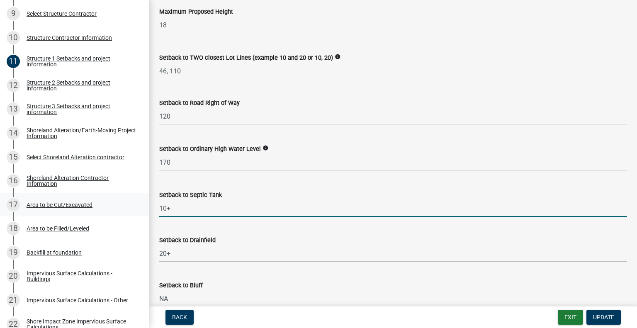
drag, startPoint x: 173, startPoint y: 208, endPoint x: 123, endPoint y: 210, distance: 49.8
click at [123, 210] on div "Structure and Shoreland Alteration Permit Application STR/SAP - 448054 View Sum…" at bounding box center [318, 164] width 637 height 328
type input "20+"
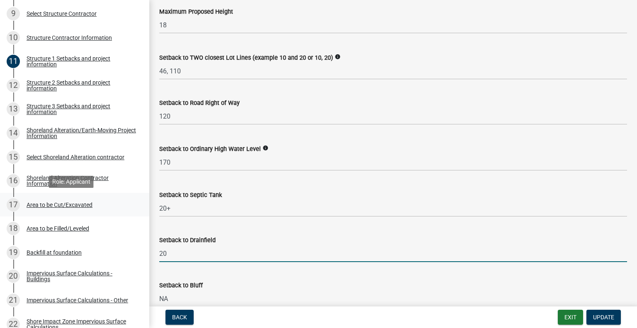
type input "20+"
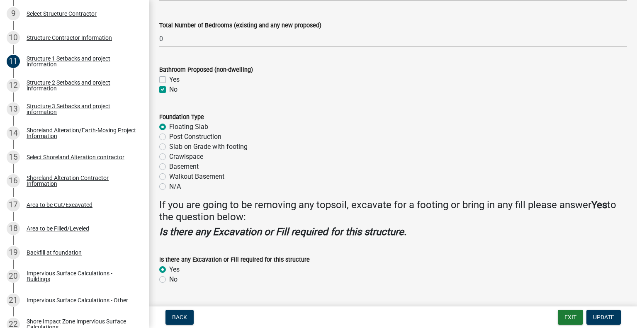
scroll to position [864, 0]
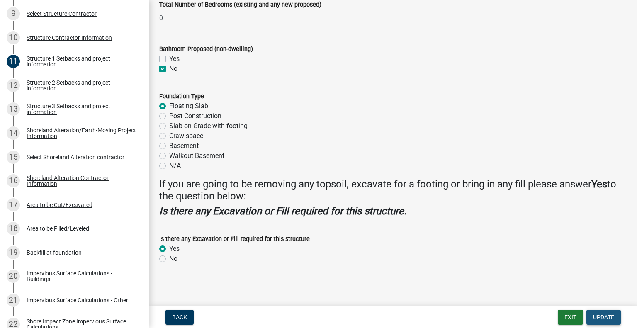
click at [601, 318] on span "Update" at bounding box center [603, 317] width 21 height 7
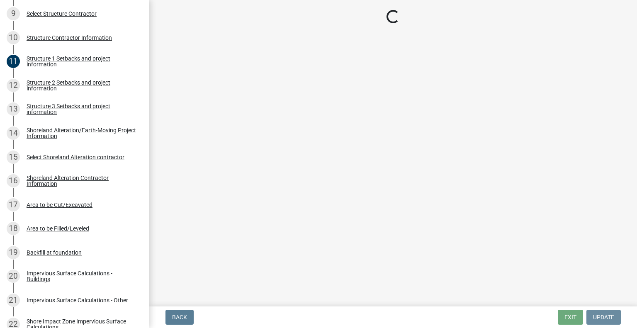
scroll to position [0, 0]
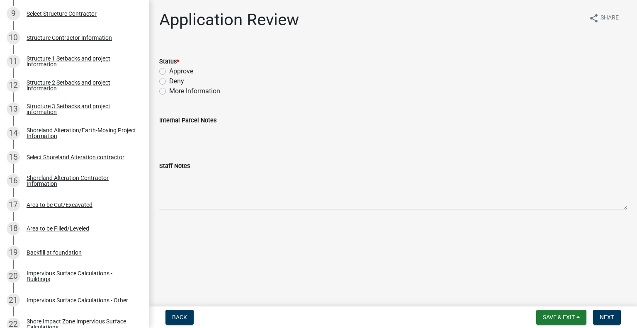
click at [169, 72] on label "Approve" at bounding box center [181, 71] width 24 height 10
click at [169, 72] on input "Approve" at bounding box center [171, 68] width 5 height 5
radio input "true"
click at [607, 316] on span "Next" at bounding box center [606, 317] width 15 height 7
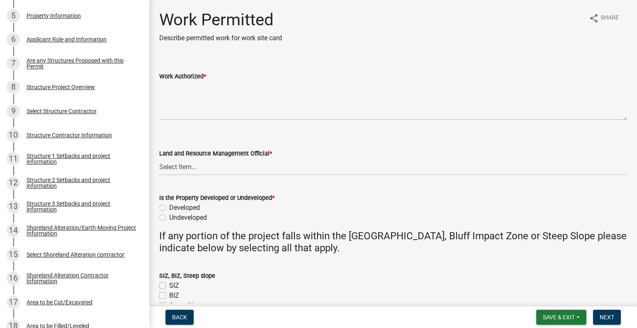
scroll to position [259, 0]
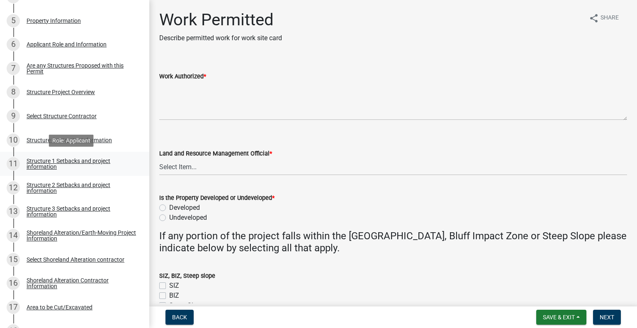
click at [85, 165] on div "Structure 1 Setbacks and project information" at bounding box center [81, 164] width 109 height 12
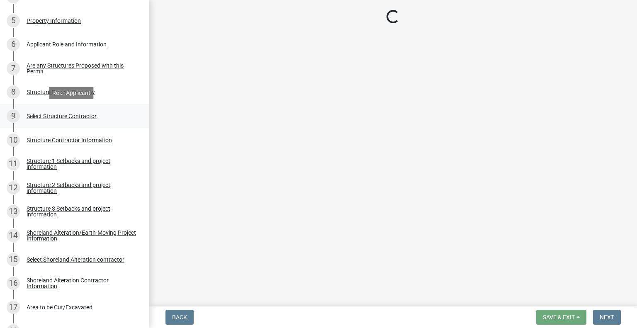
select select "c185e313-3403-4239-bd61-bb563c58a77a"
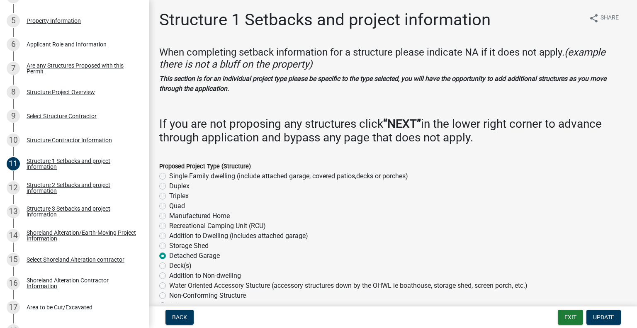
scroll to position [276, 0]
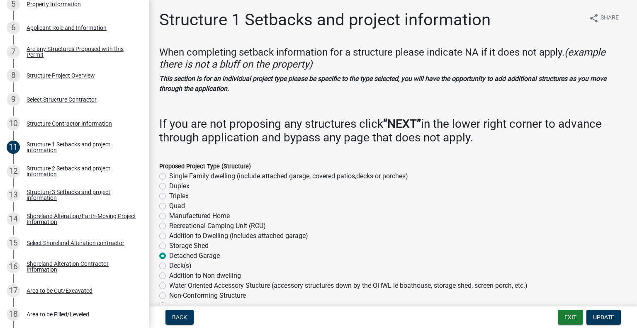
click at [541, 228] on div "Recreational Camping Unit (RCU)" at bounding box center [393, 226] width 468 height 10
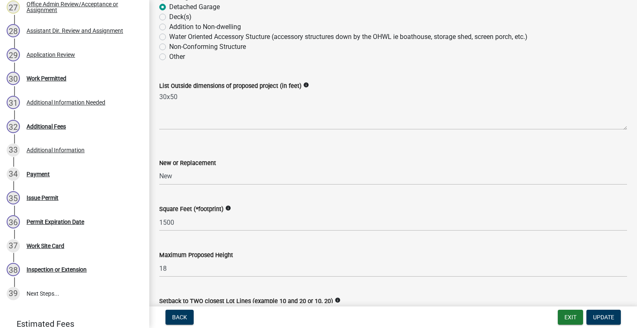
scroll to position [801, 0]
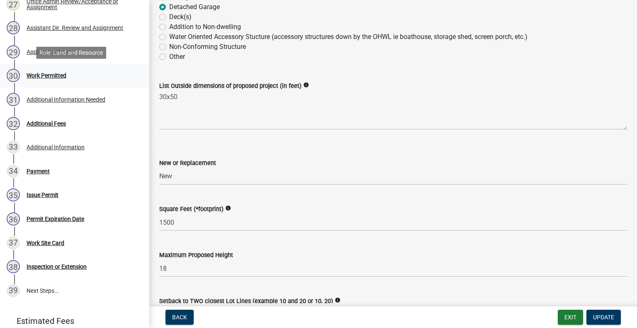
click at [48, 81] on div "30 Work Permitted" at bounding box center [71, 75] width 129 height 13
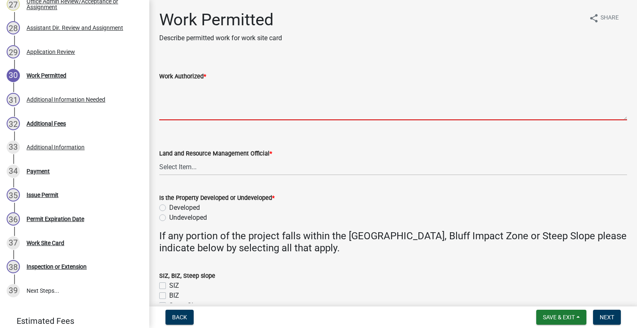
click at [203, 97] on textarea "Work Authorized *" at bounding box center [393, 100] width 468 height 39
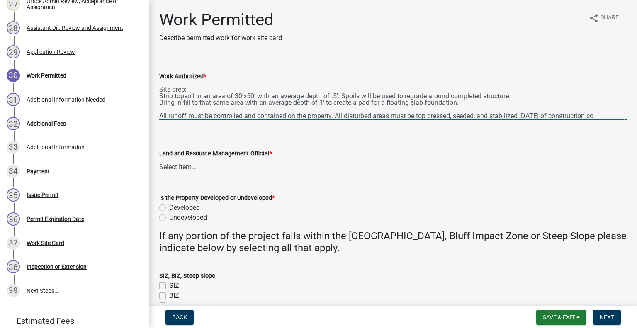
scroll to position [18, 0]
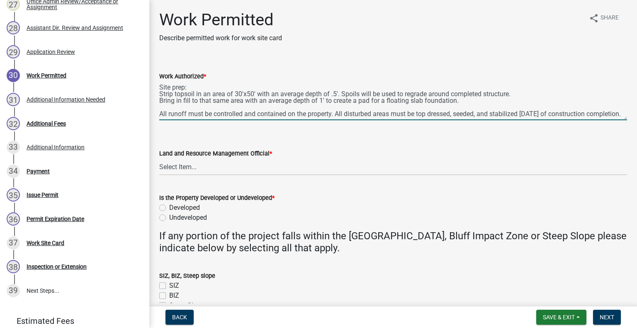
type textarea "Construct a 30'x50' detached garage. All setbacks and impervious surface requir…"
click at [209, 169] on select "Select Item... Alexis Newark Amy Busko Andrea Perales Brittany Tollefson Christ…" at bounding box center [393, 166] width 468 height 17
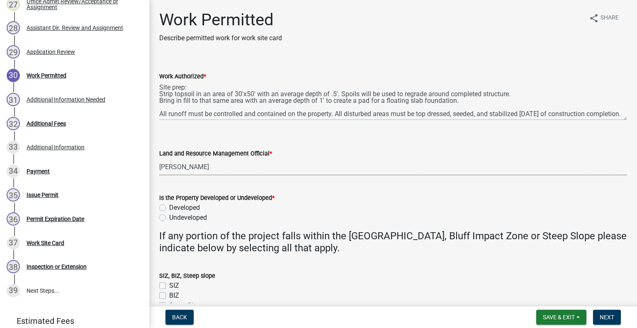
click at [159, 158] on select "Select Item... Alexis Newark Amy Busko Andrea Perales Brittany Tollefson Christ…" at bounding box center [393, 166] width 468 height 17
select select "55b171dc-ec57-498b-8d80-4b55e0b91b84"
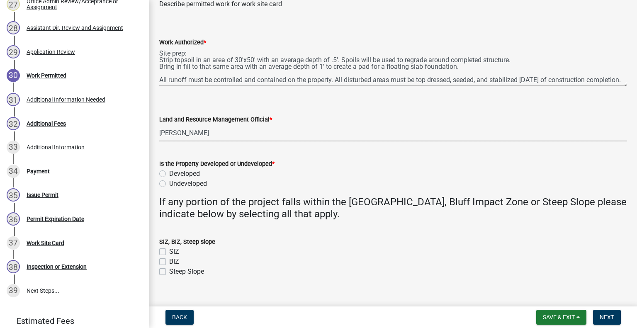
scroll to position [47, 0]
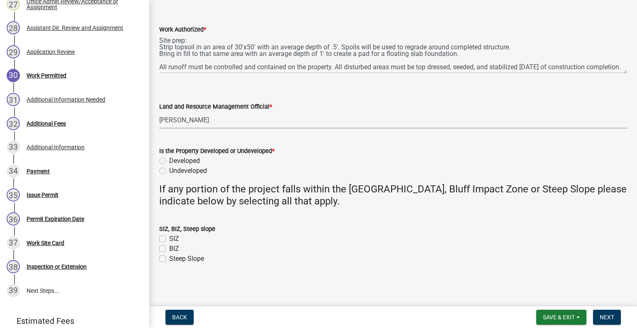
click at [169, 161] on label "Developed" at bounding box center [184, 161] width 31 height 10
click at [169, 161] on input "Developed" at bounding box center [171, 158] width 5 height 5
radio input "true"
click at [606, 318] on span "Next" at bounding box center [606, 317] width 15 height 7
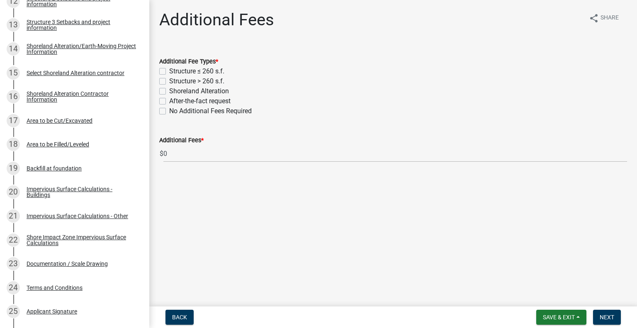
scroll to position [440, 0]
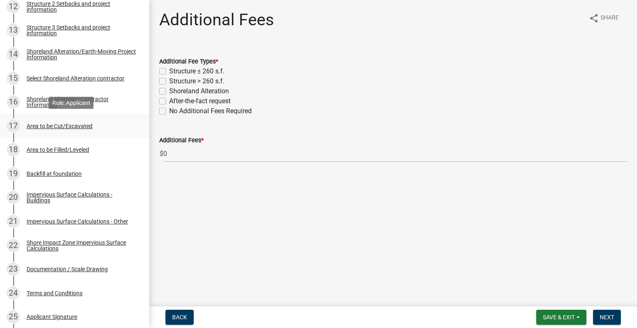
click at [58, 126] on div "Area to be Cut/Excavated" at bounding box center [60, 126] width 66 height 6
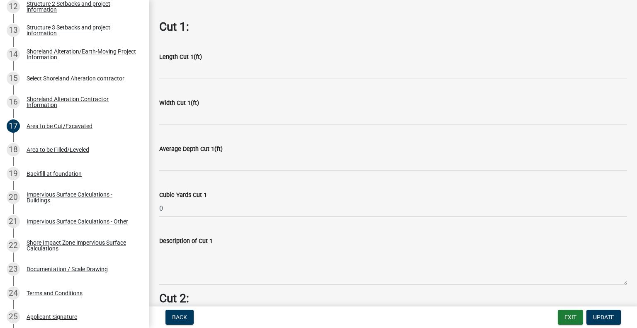
scroll to position [408, 0]
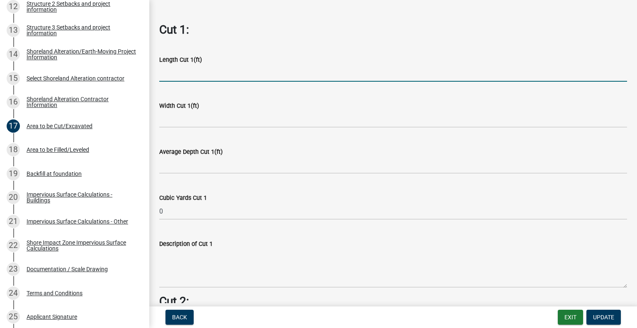
click at [224, 68] on input "text" at bounding box center [393, 73] width 468 height 17
type input "50"
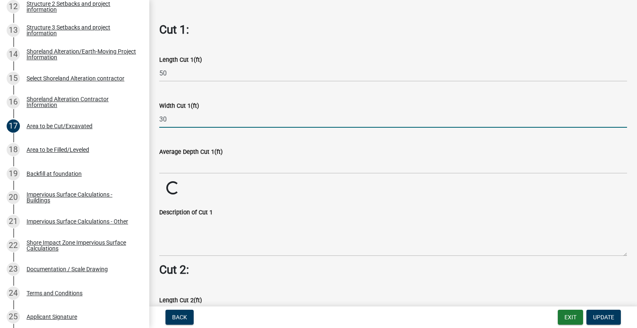
type input "30"
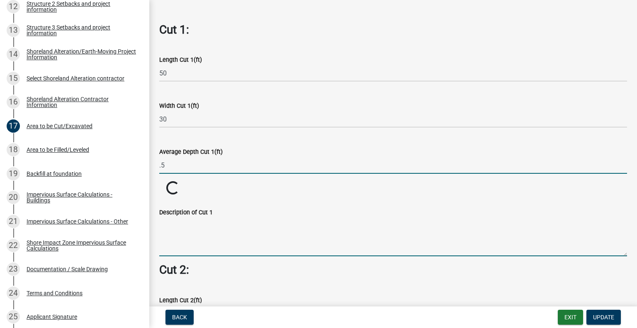
type input "0.5"
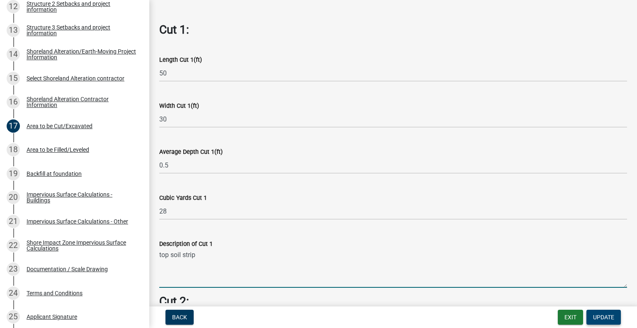
type textarea "top soil strip"
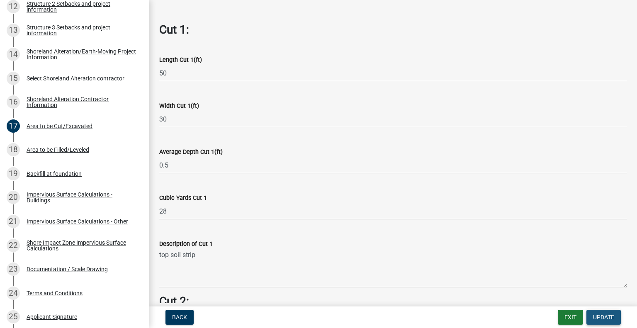
click at [610, 315] on span "Update" at bounding box center [603, 317] width 21 height 7
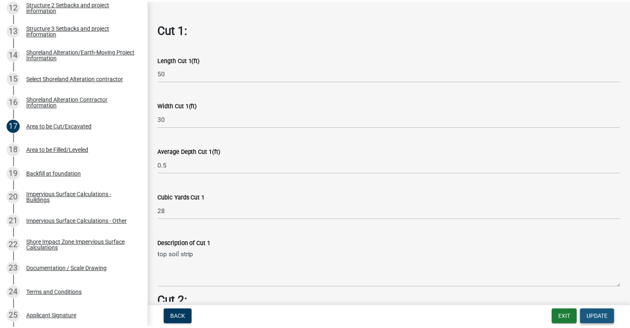
scroll to position [0, 0]
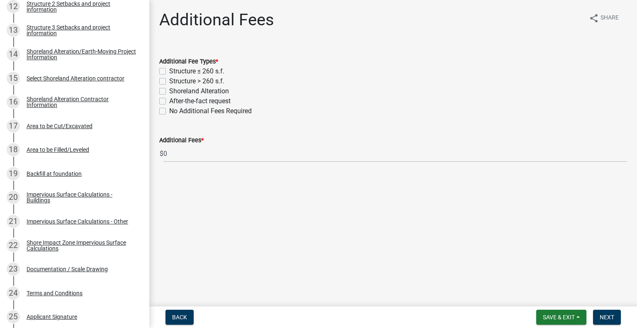
click at [169, 80] on label "Structure > 260 s.f." at bounding box center [196, 81] width 55 height 10
click at [169, 80] on input "Structure > 260 s.f." at bounding box center [171, 78] width 5 height 5
checkbox input "true"
checkbox input "false"
checkbox input "true"
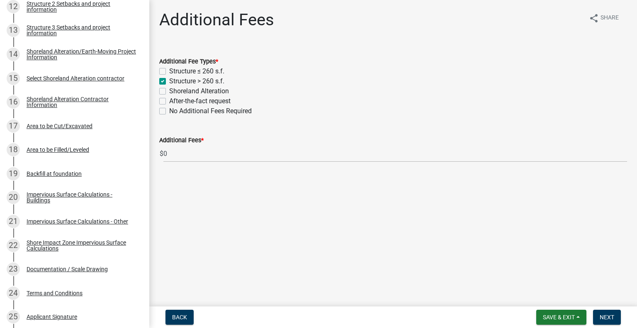
checkbox input "false"
click at [169, 92] on label "Shoreland Alteration" at bounding box center [199, 91] width 60 height 10
click at [169, 92] on input "Shoreland Alteration" at bounding box center [171, 88] width 5 height 5
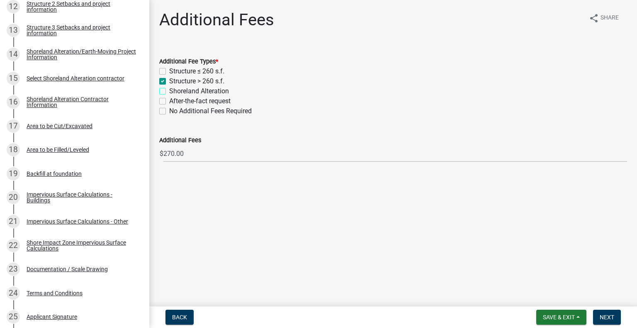
checkbox input "true"
checkbox input "false"
checkbox input "true"
checkbox input "false"
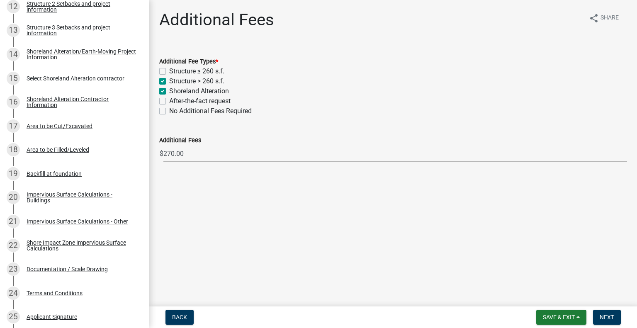
checkbox input "false"
click at [608, 316] on span "Next" at bounding box center [606, 317] width 15 height 7
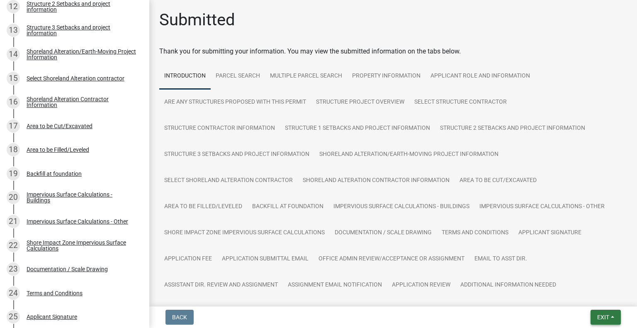
click at [608, 316] on span "Exit" at bounding box center [603, 317] width 12 height 7
click at [577, 290] on button "Save & Exit" at bounding box center [588, 296] width 66 height 20
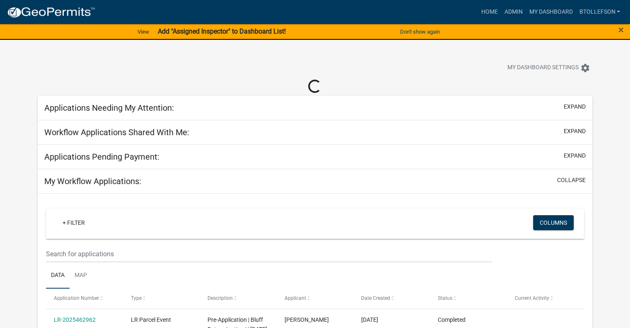
select select "3: 100"
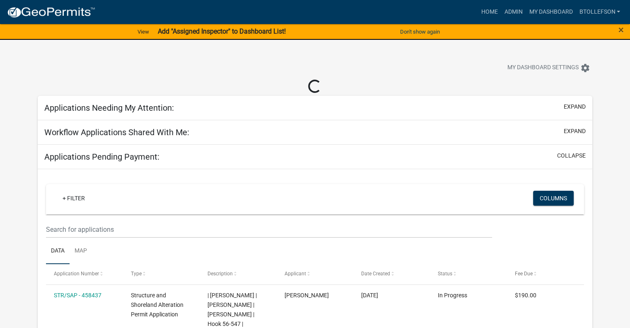
select select "3: 100"
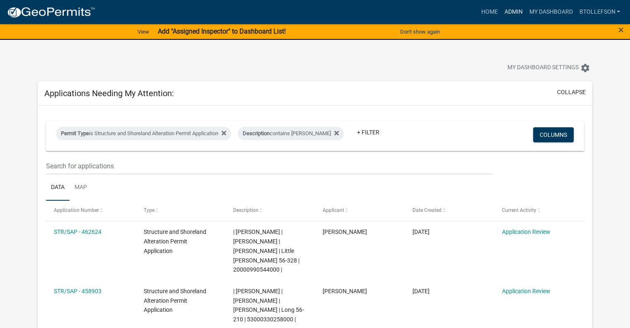
click at [509, 13] on link "Admin" at bounding box center [513, 12] width 25 height 16
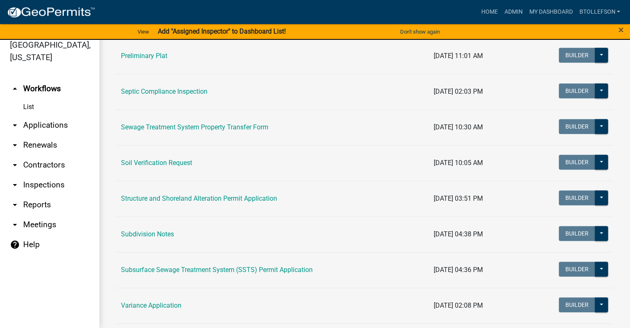
scroll to position [433, 0]
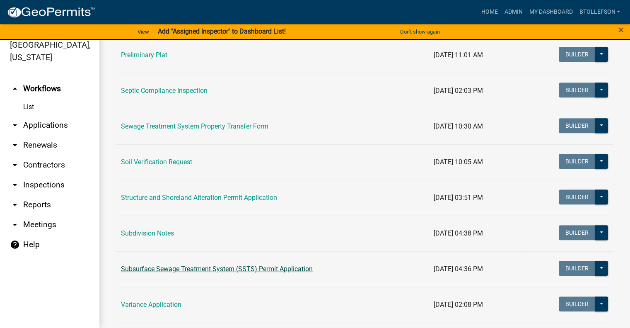
click at [213, 265] on link "Subsurface Sewage Treatment System (SSTS) Permit Application" at bounding box center [217, 269] width 192 height 8
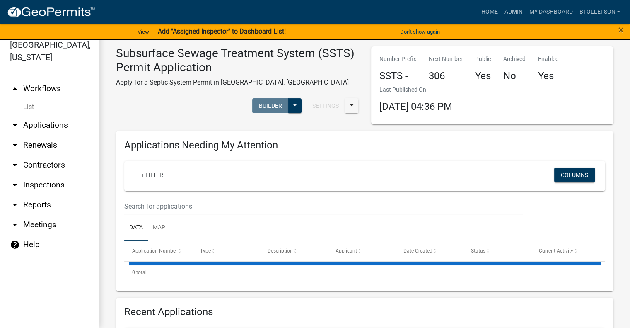
select select "3: 100"
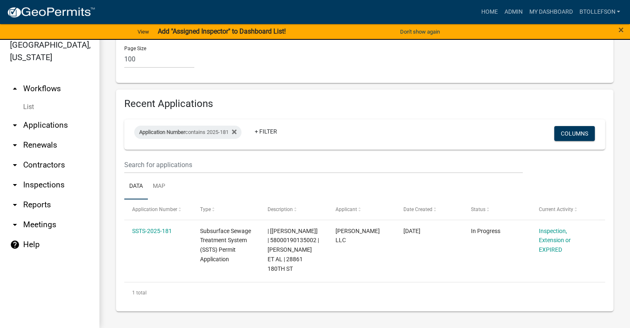
scroll to position [6843, 0]
click at [205, 134] on div "Application Number contains 2025-181" at bounding box center [187, 132] width 107 height 13
click at [190, 169] on input "2025-181" at bounding box center [192, 163] width 76 height 17
type input "2025-27"
select select "3: 100"
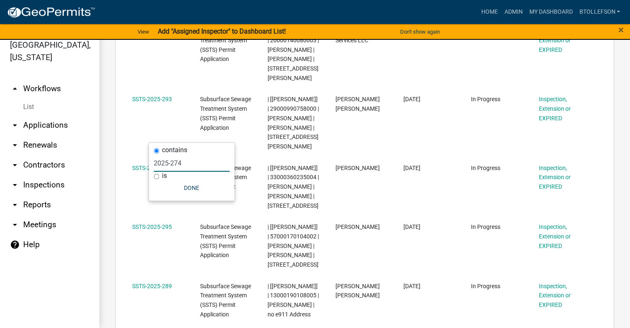
type input "2025-274"
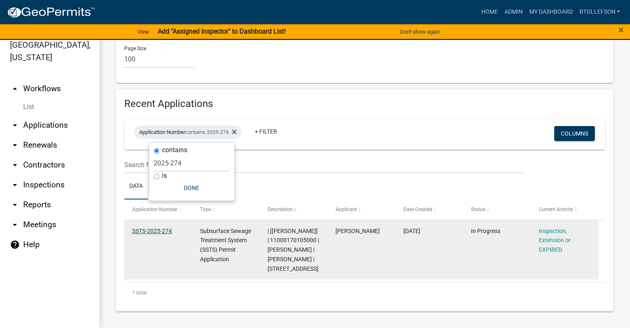
click at [146, 230] on link "SSTS-2025-274" at bounding box center [152, 231] width 40 height 7
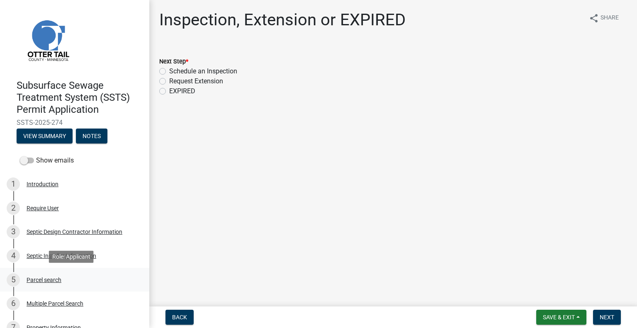
click at [58, 277] on div "Parcel search" at bounding box center [44, 280] width 35 height 6
